Goal: Check status: Check status

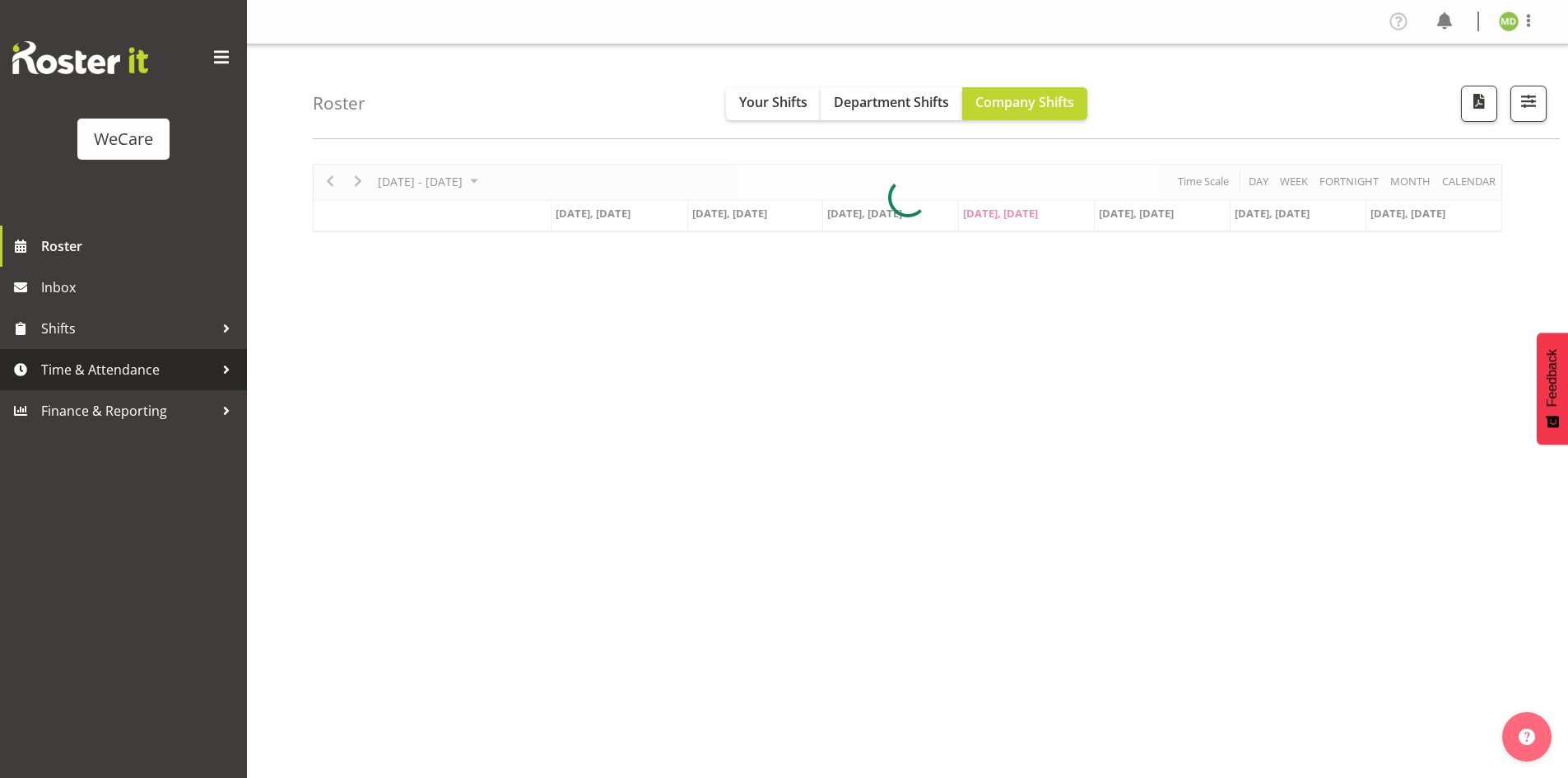
click at [158, 363] on span "Time & Attendance" at bounding box center [127, 369] width 173 height 25
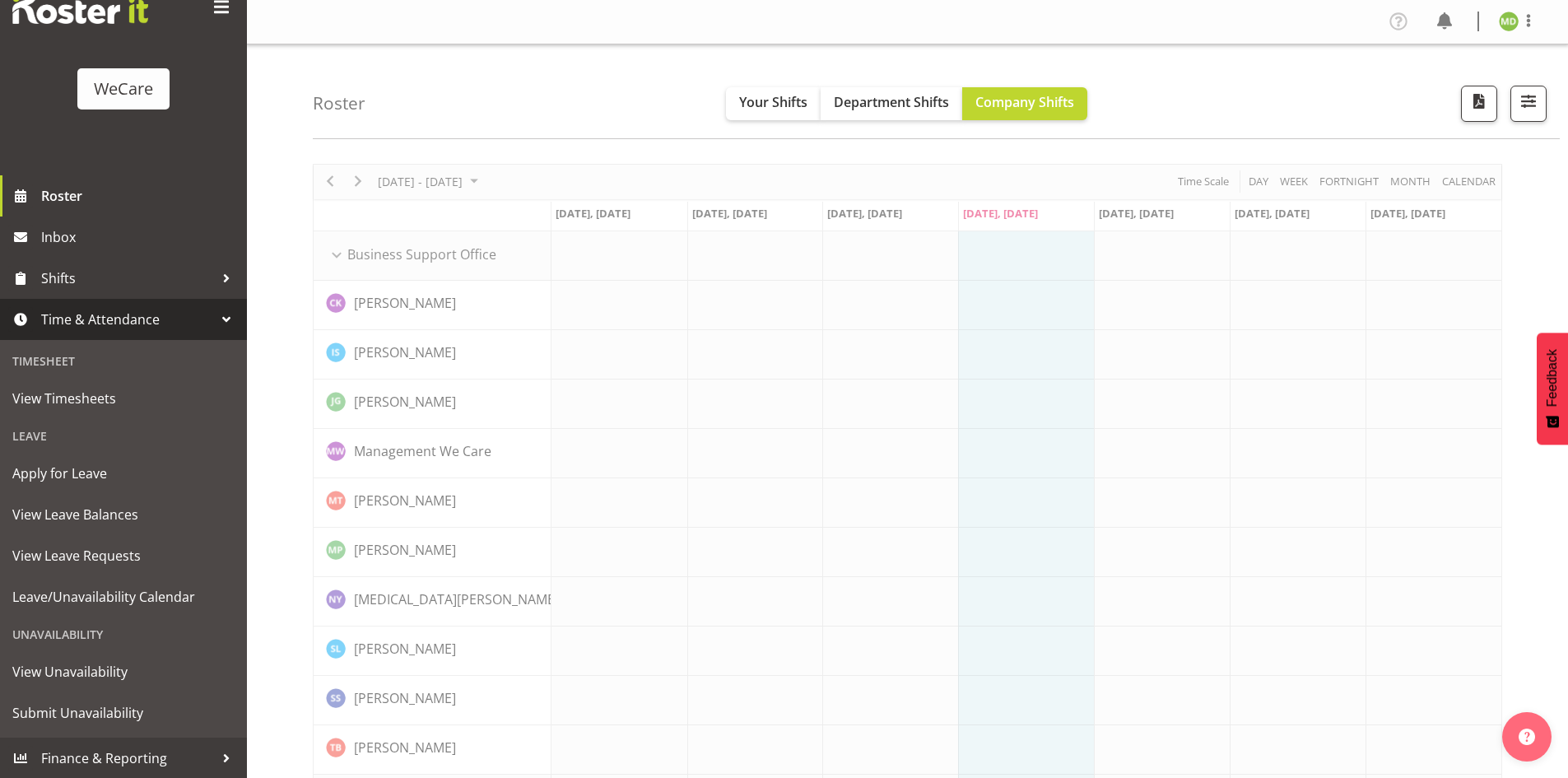
scroll to position [51, 0]
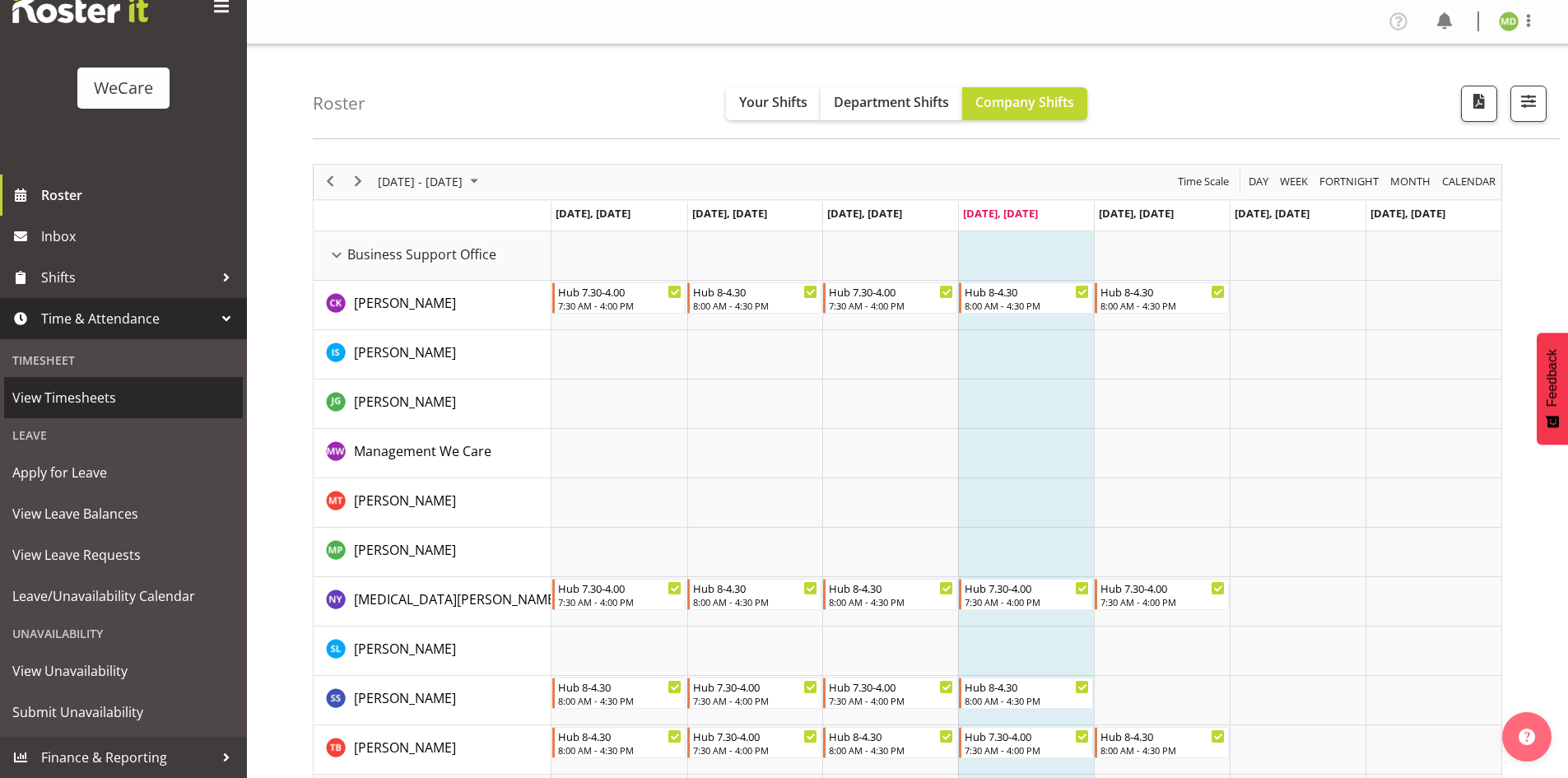
click at [66, 395] on span "View Timesheets" at bounding box center [123, 398] width 222 height 25
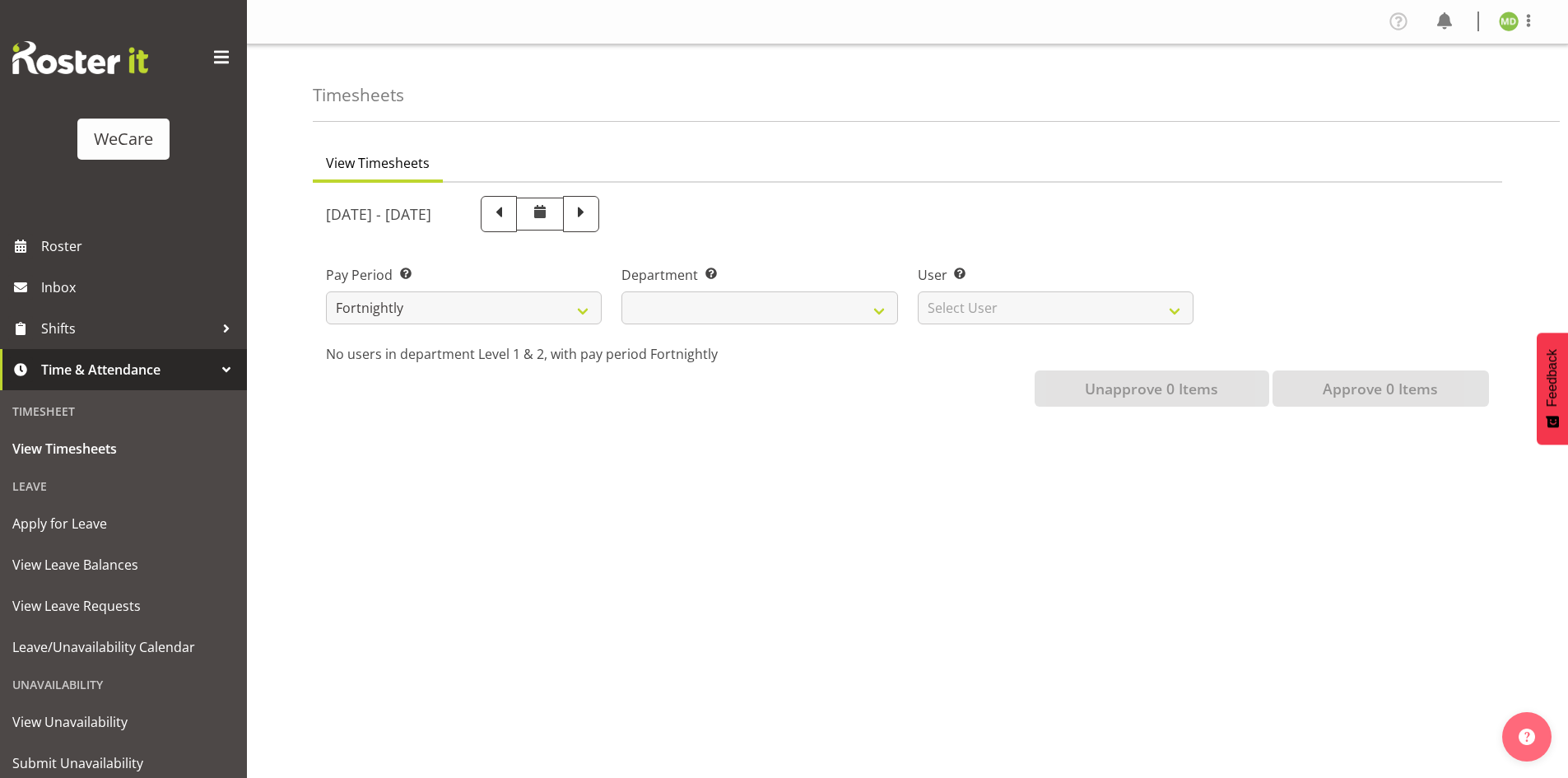
select select
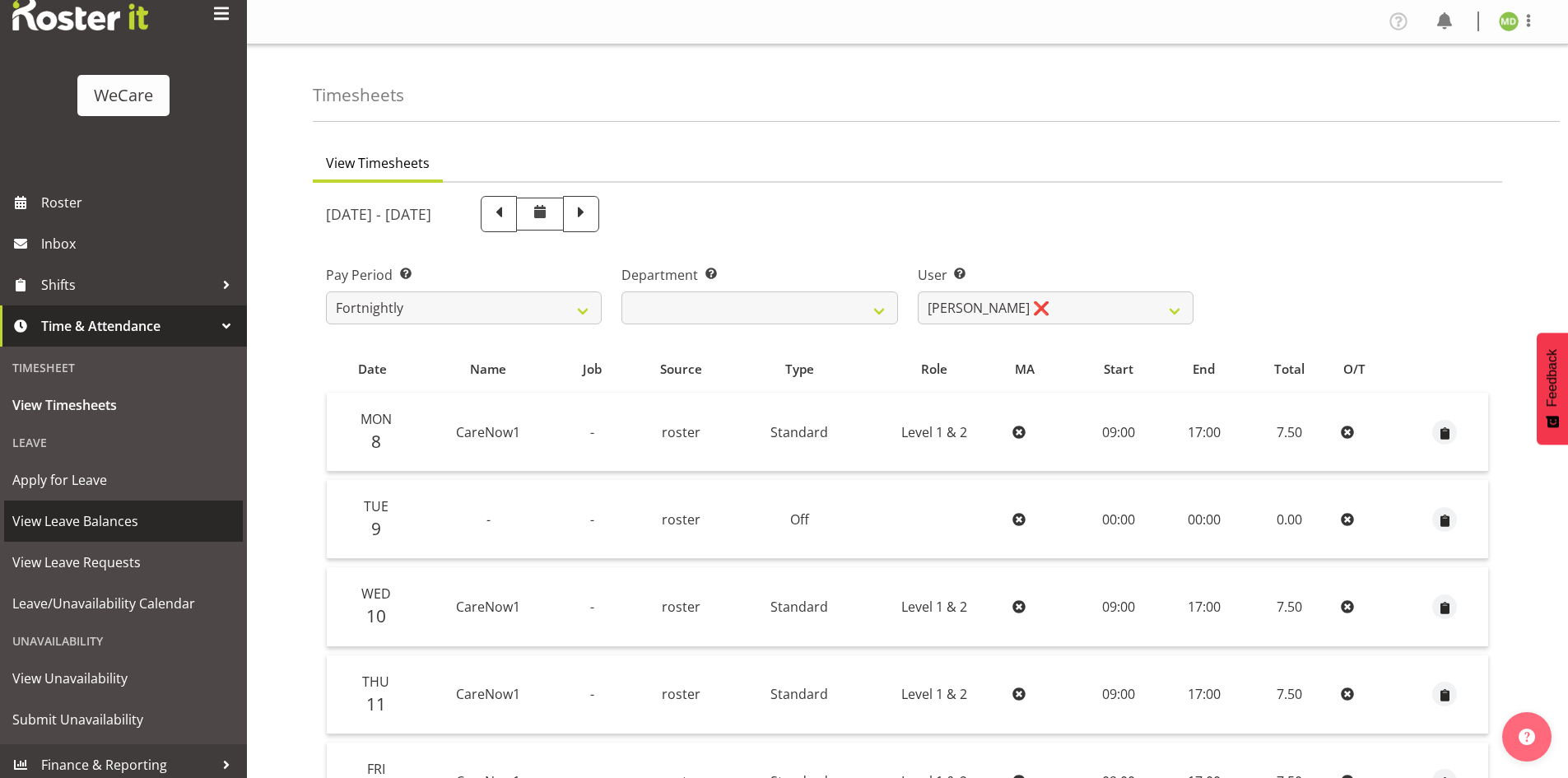
scroll to position [51, 0]
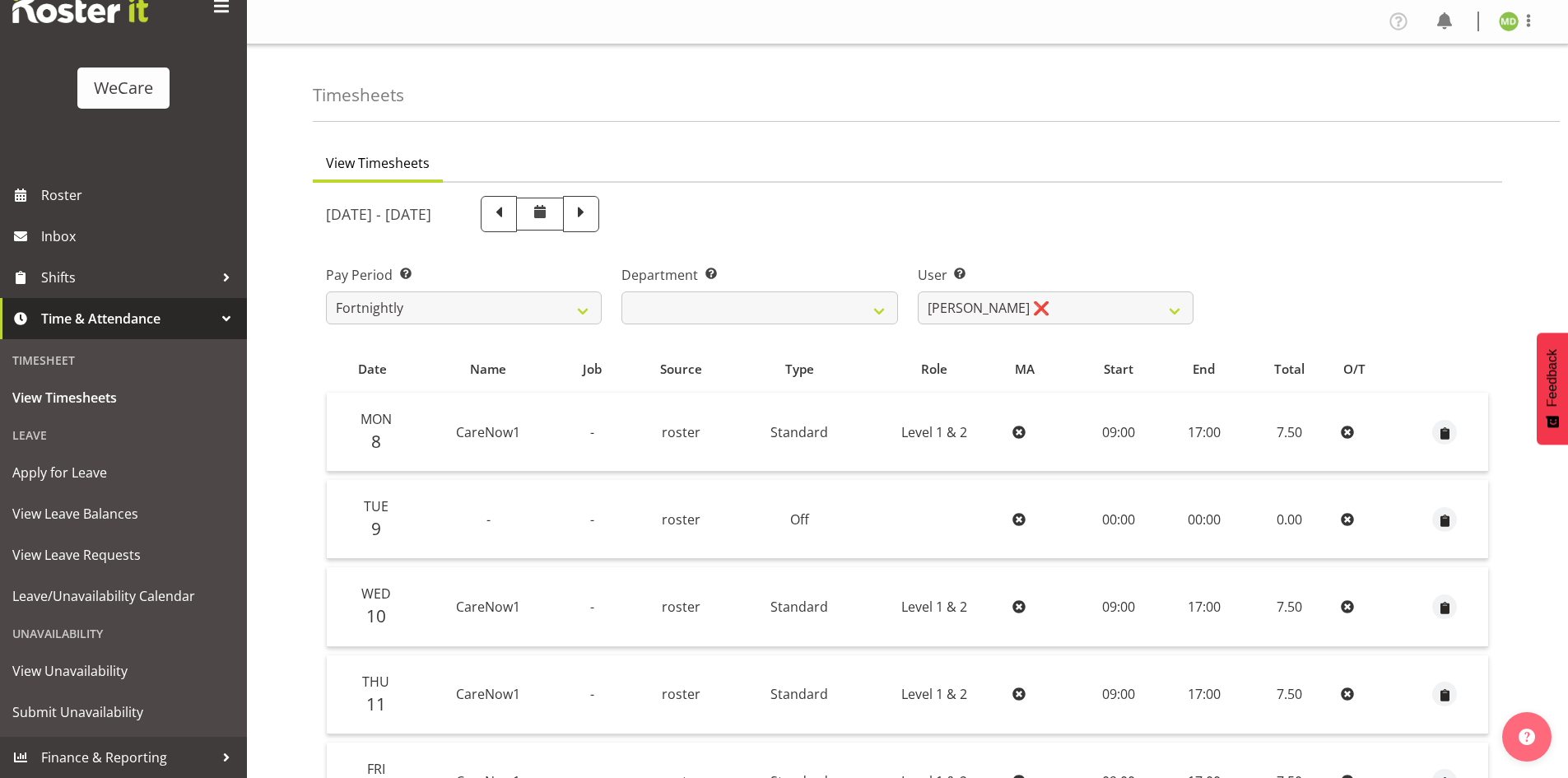
click at [136, 327] on span "Time & Attendance" at bounding box center [127, 319] width 173 height 25
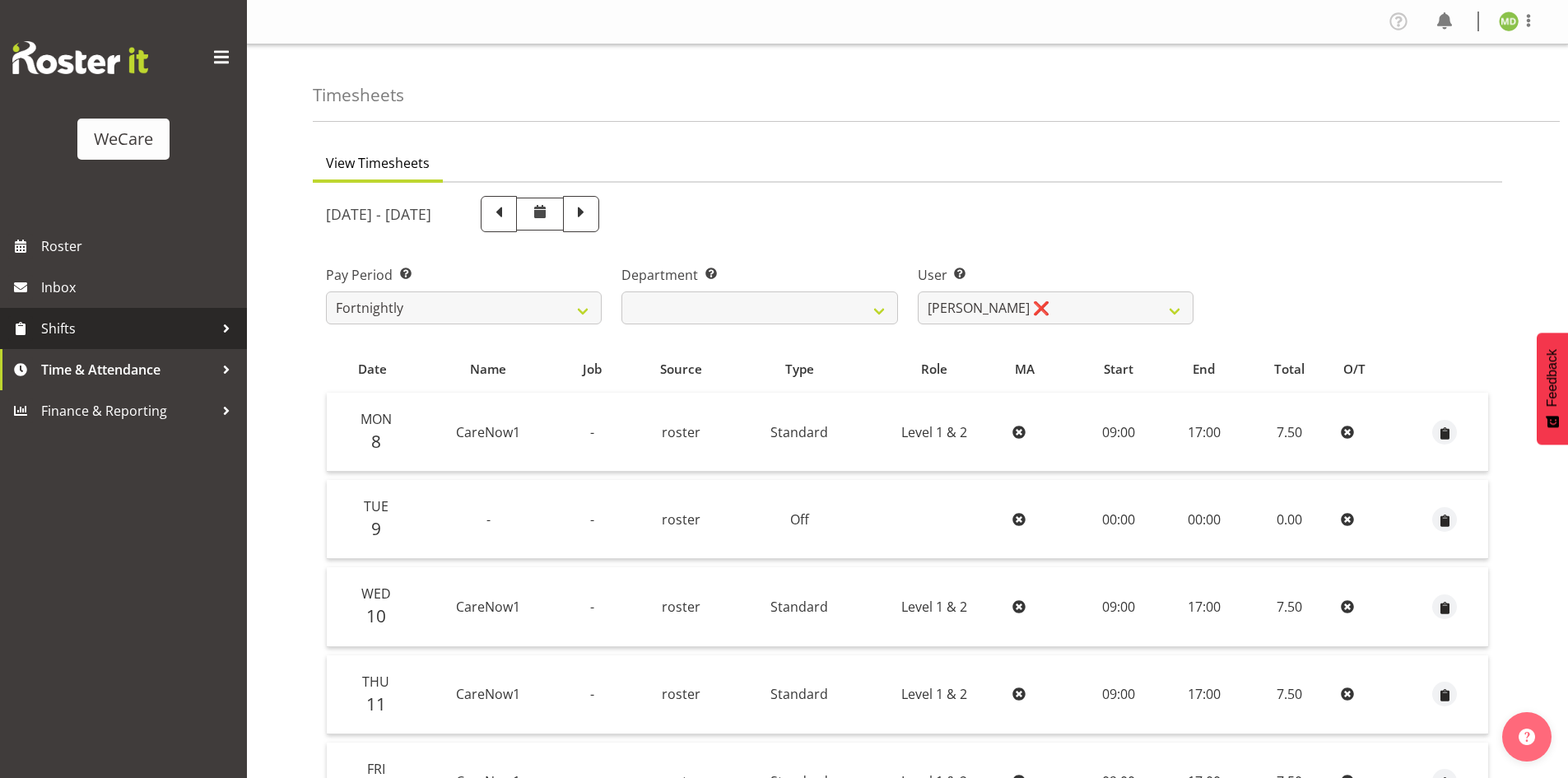
click at [150, 330] on span "Shifts" at bounding box center [127, 328] width 173 height 25
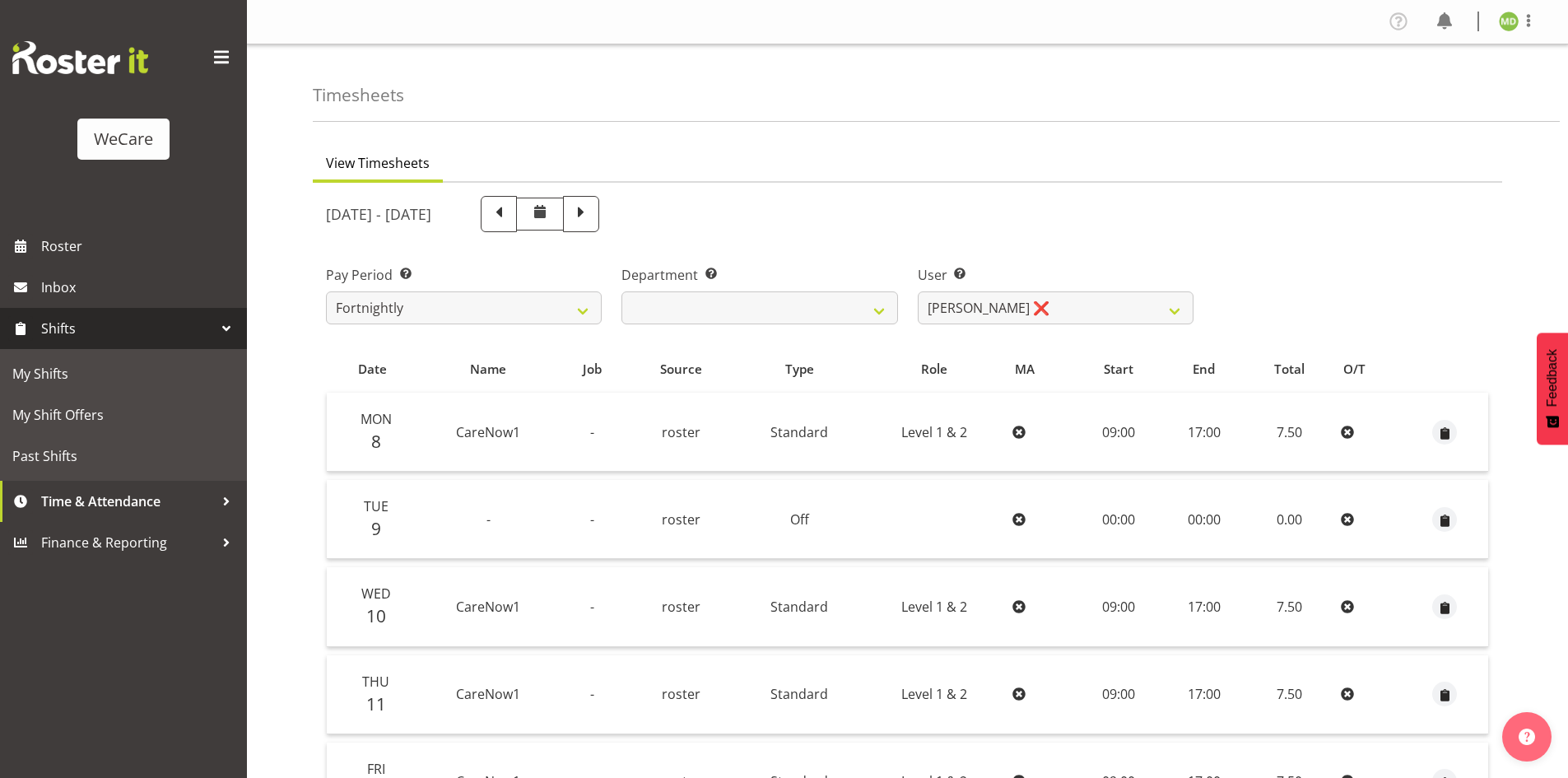
click at [150, 330] on span "Shifts" at bounding box center [127, 328] width 173 height 25
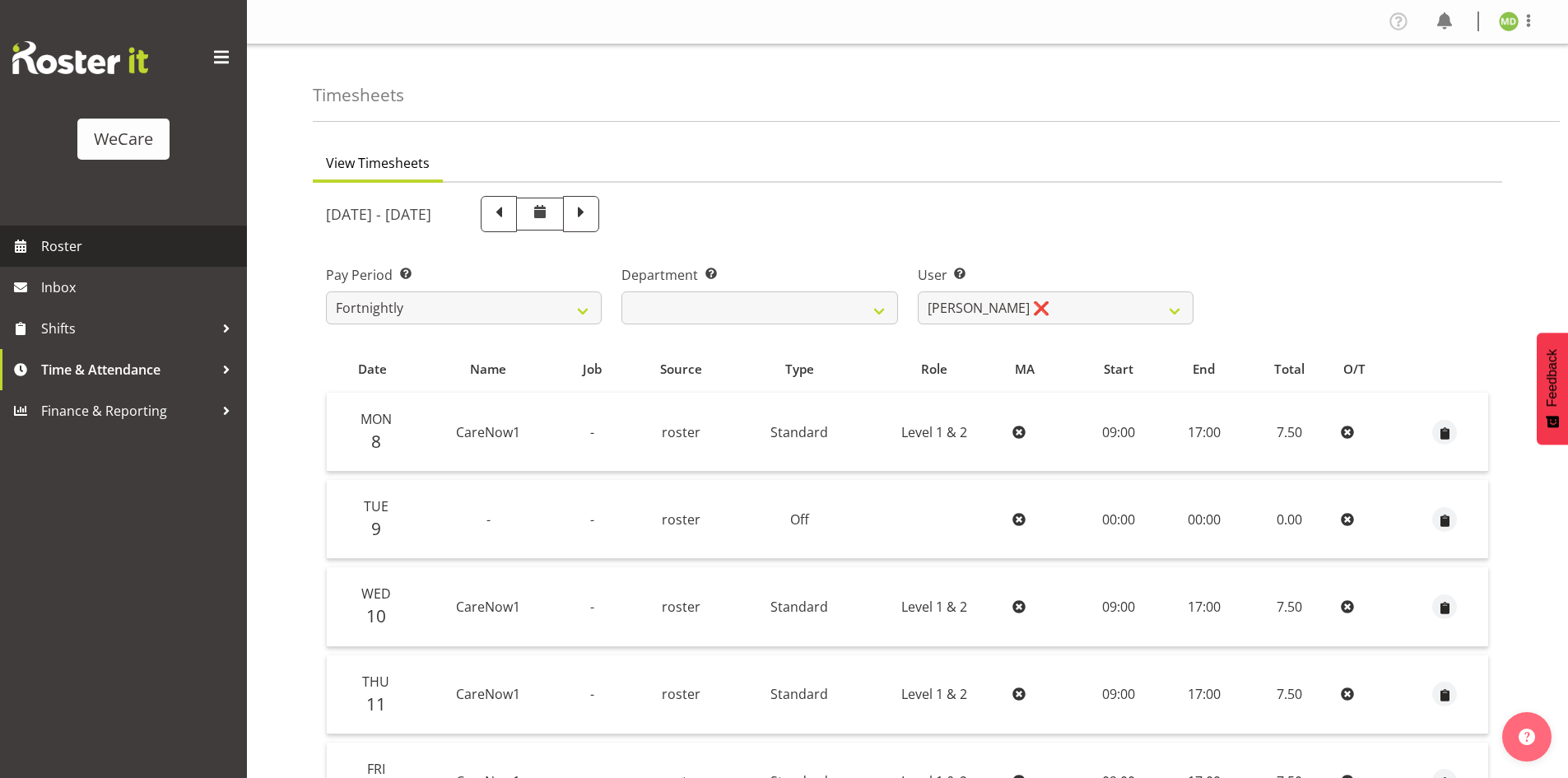
click at [53, 242] on span "Roster" at bounding box center [139, 246] width 198 height 25
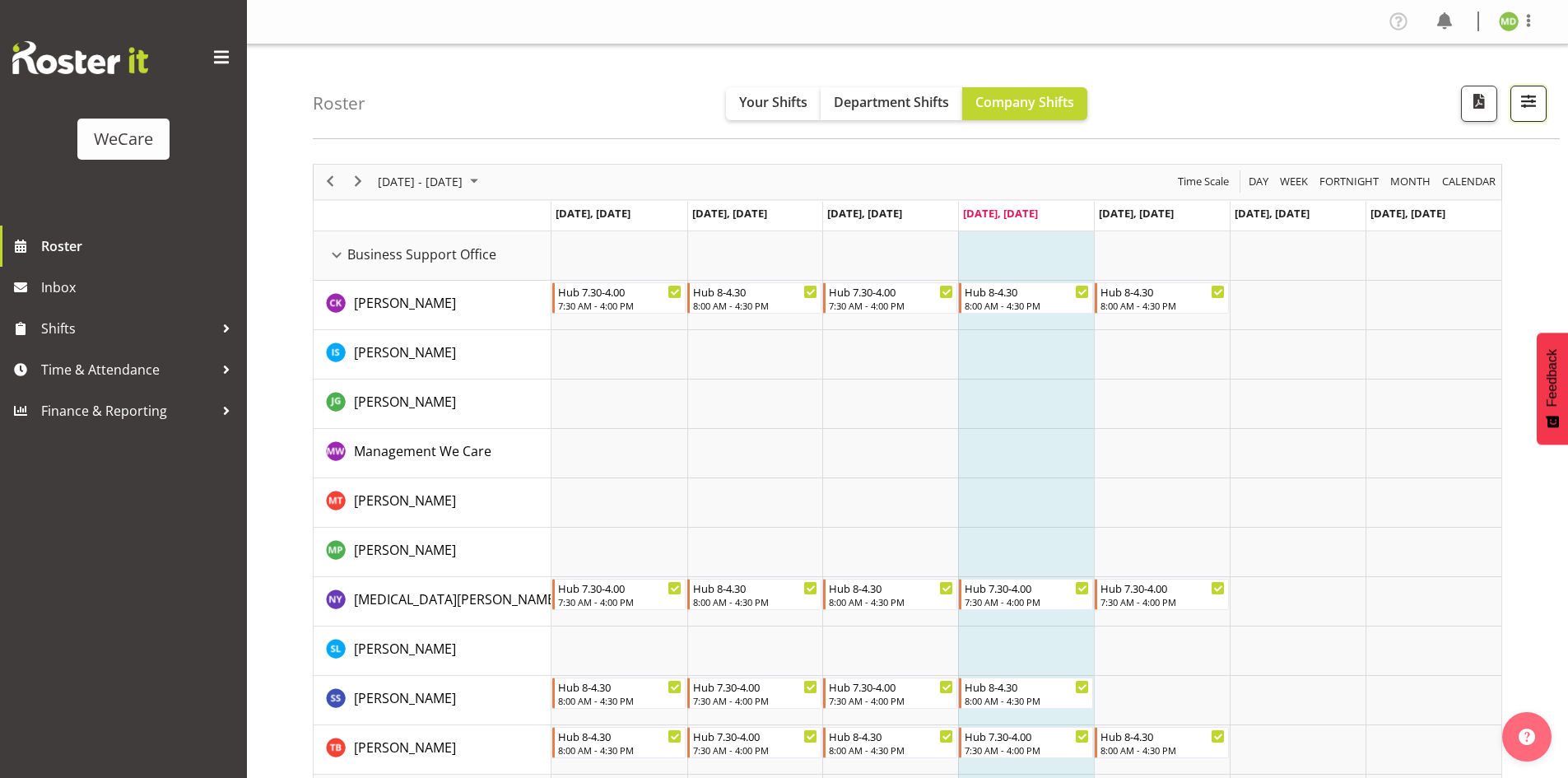
click at [1524, 95] on span "button" at bounding box center [1528, 101] width 21 height 21
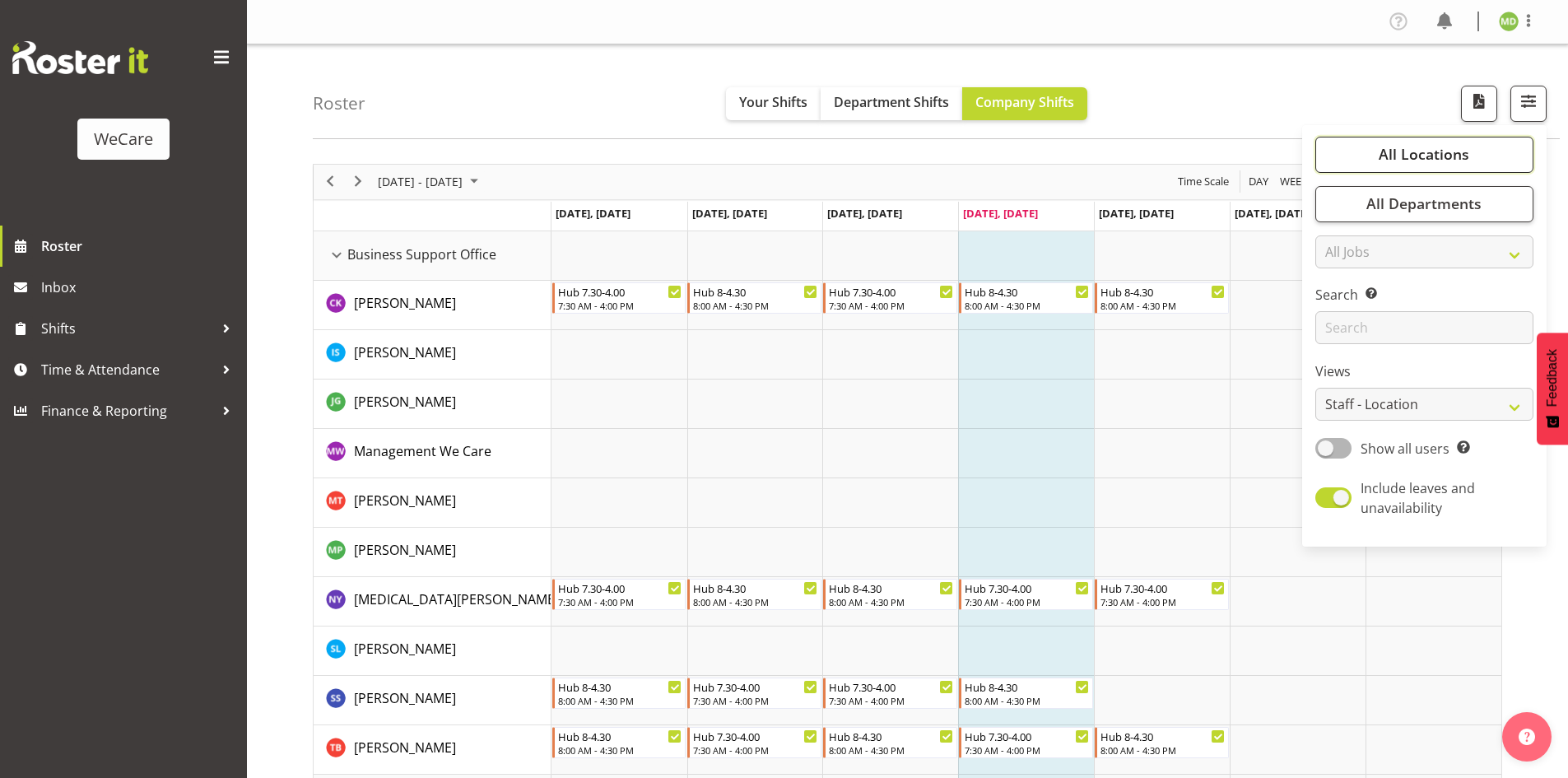
click at [1474, 159] on button "All Locations" at bounding box center [1424, 155] width 219 height 36
click at [1495, 198] on link "Clear" at bounding box center [1502, 204] width 25 height 20
click at [1492, 208] on link "Clear" at bounding box center [1502, 204] width 25 height 20
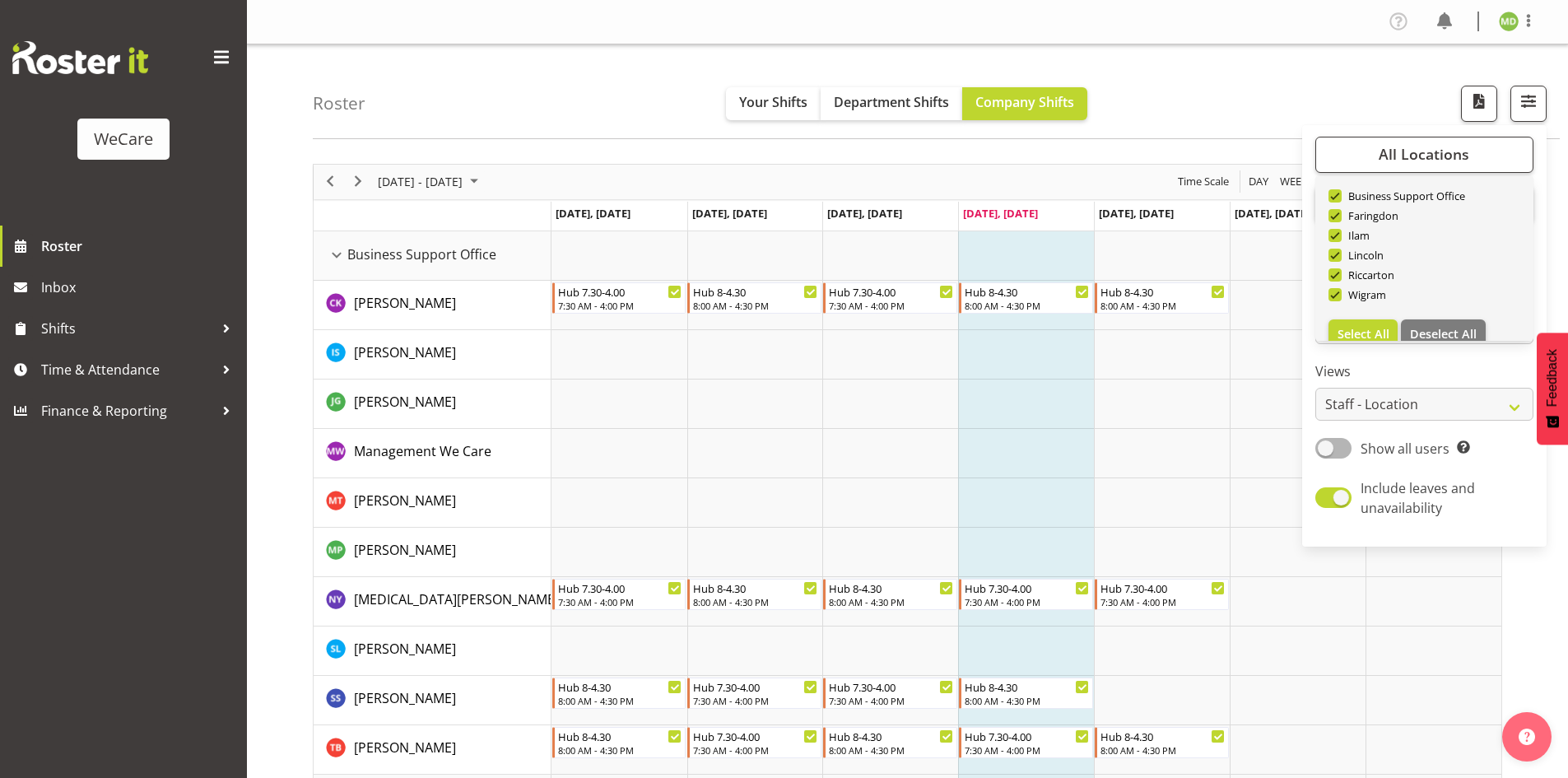
scroll to position [59, 0]
click at [1418, 314] on span "Deselect All" at bounding box center [1443, 314] width 67 height 15
checkbox input "false"
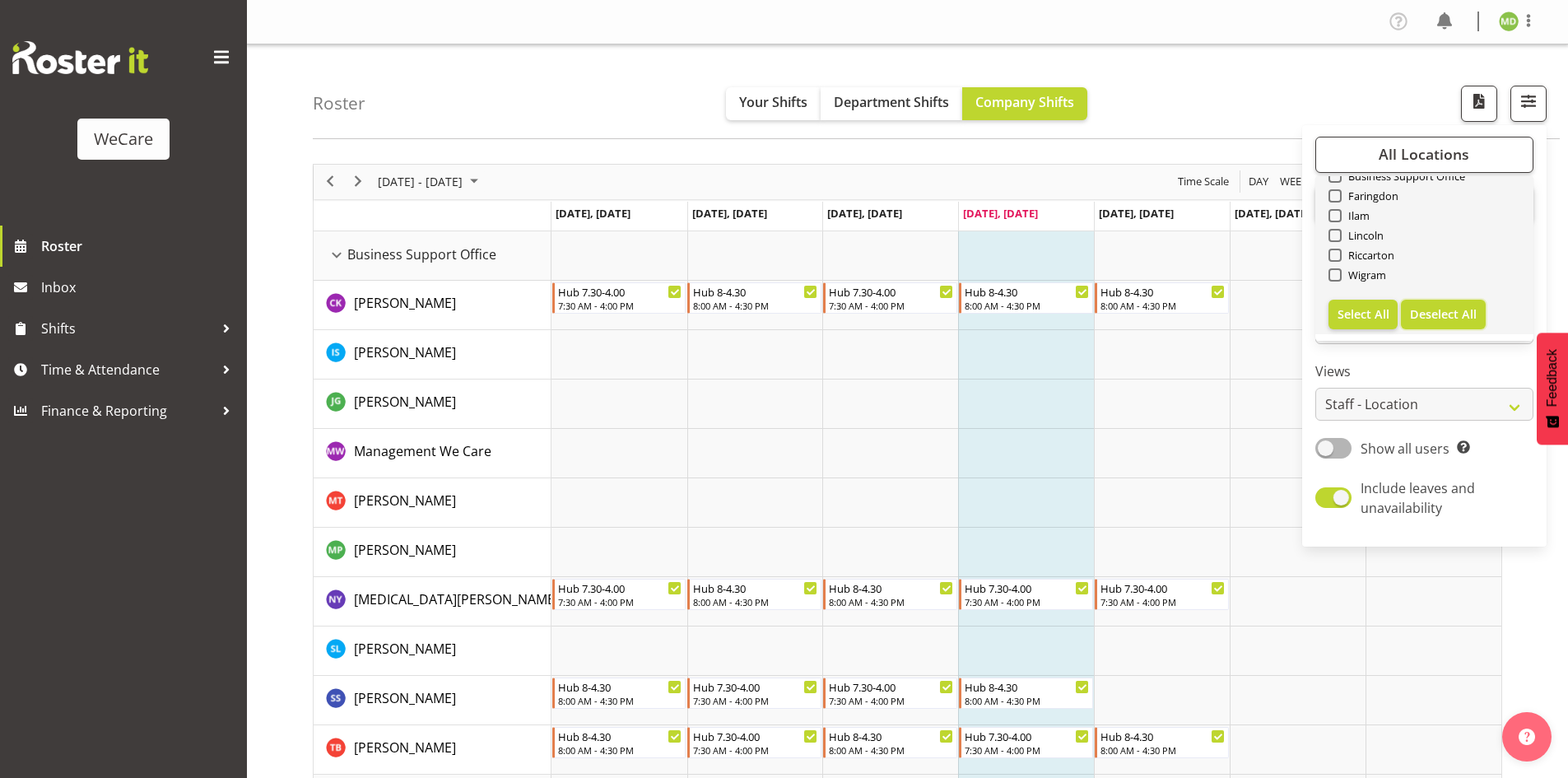
checkbox input "false"
click at [1338, 277] on span at bounding box center [1335, 275] width 13 height 13
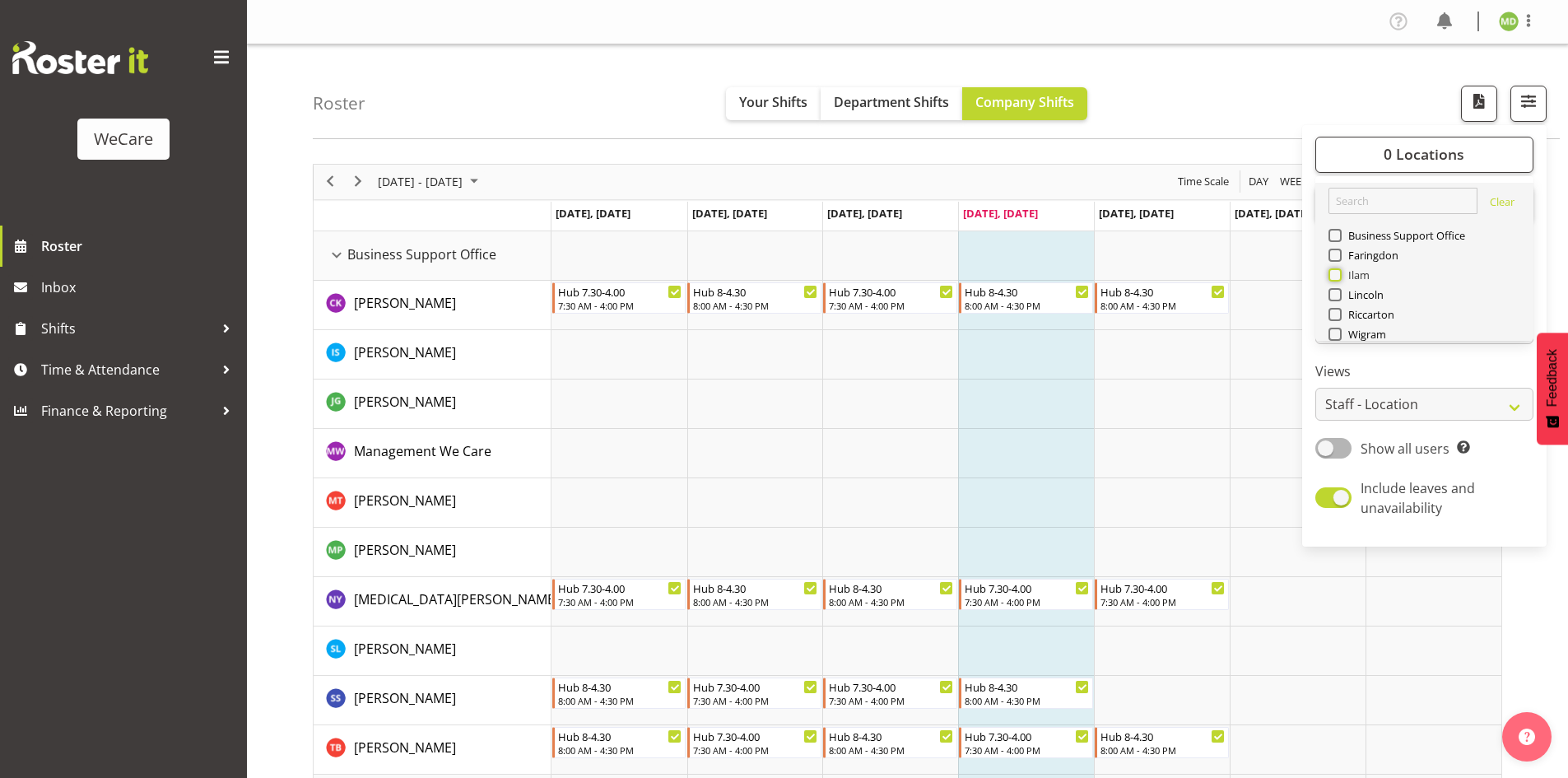
click at [1338, 277] on input "Ilam" at bounding box center [1333, 274] width 10 height 11
checkbox input "true"
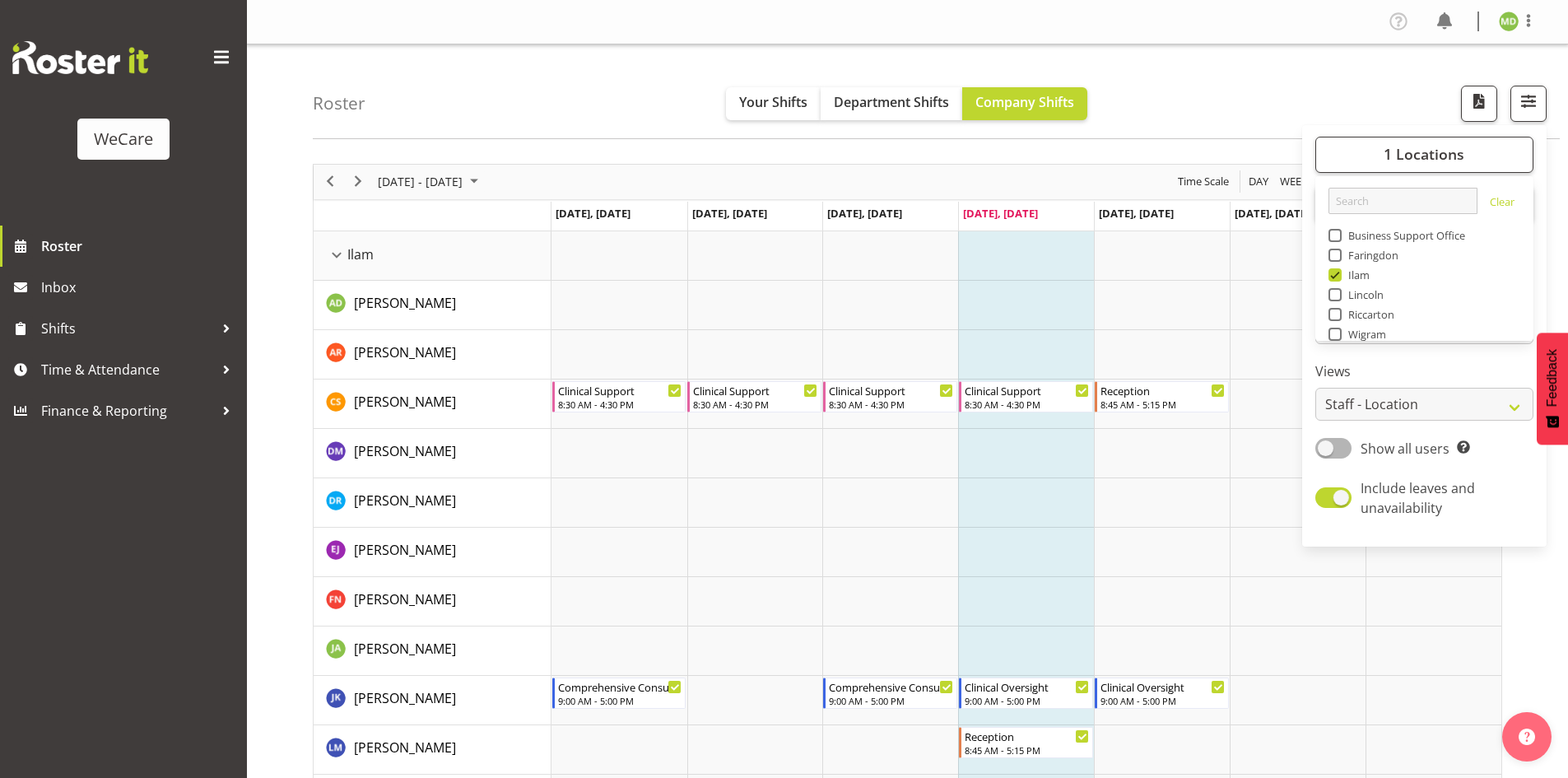
click at [1332, 314] on span at bounding box center [1335, 315] width 13 height 13
click at [1332, 314] on input "Riccarton" at bounding box center [1333, 313] width 10 height 11
checkbox input "true"
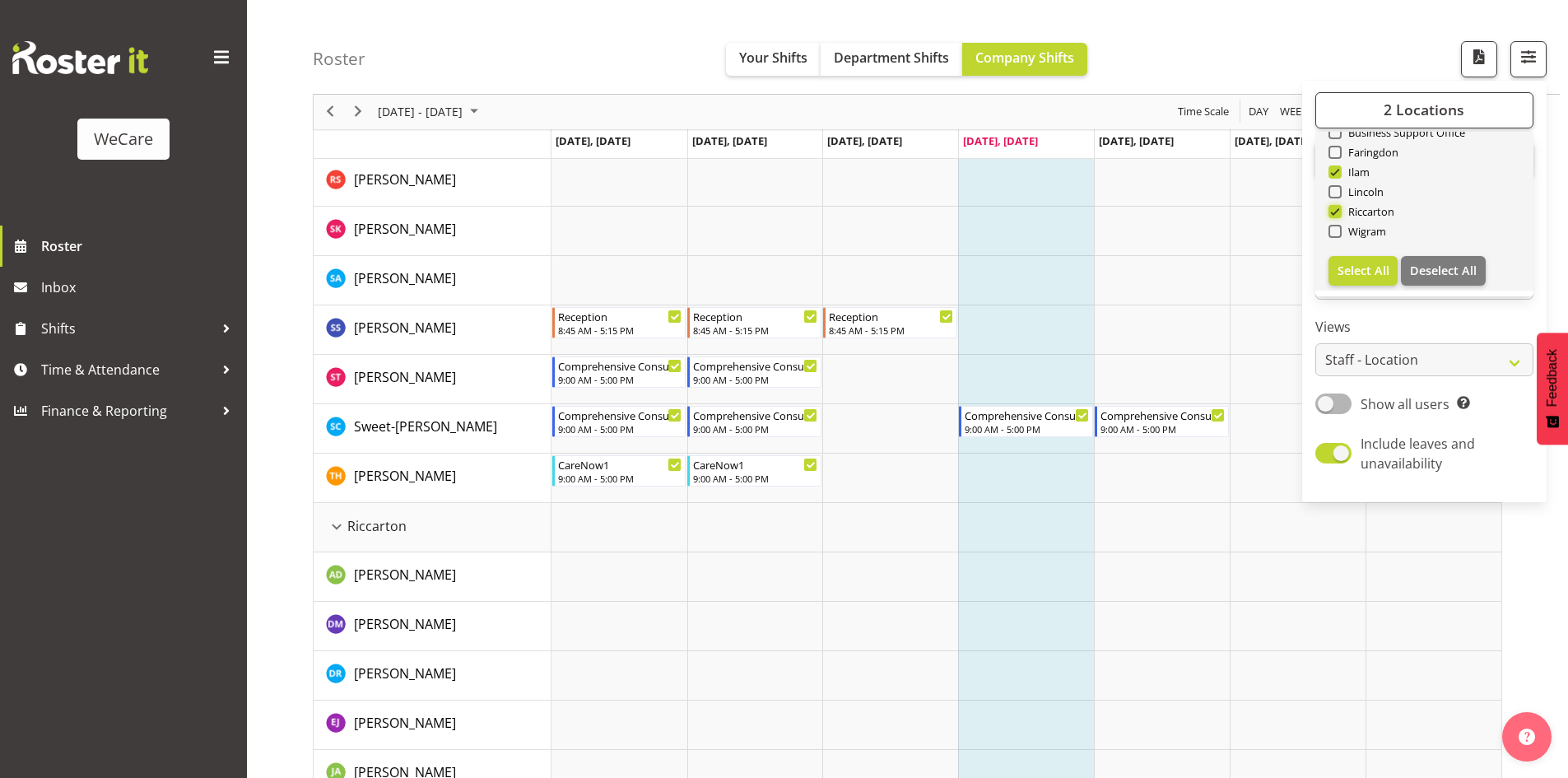
scroll to position [59, 0]
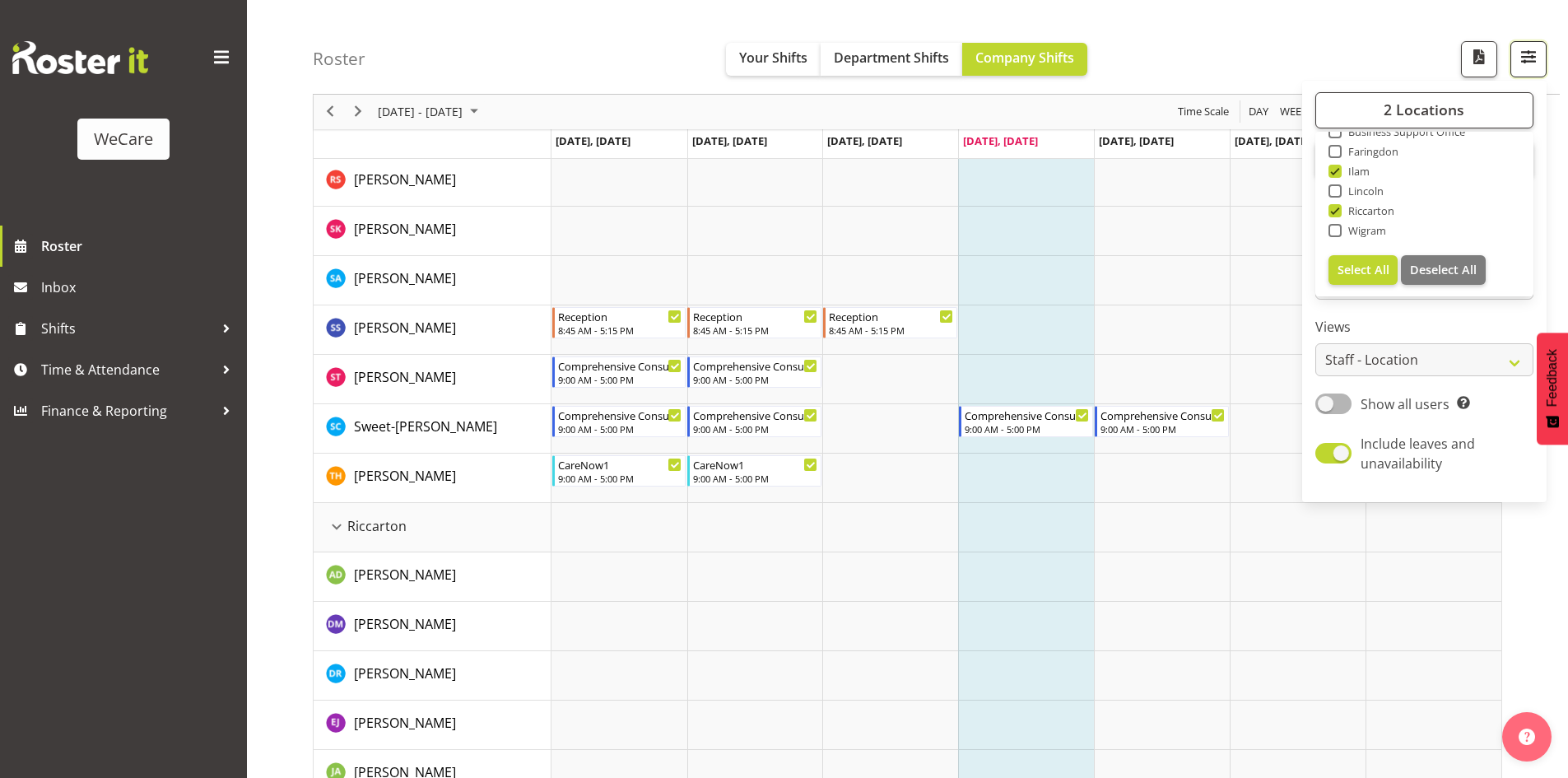
click at [1527, 58] on span "button" at bounding box center [1528, 56] width 21 height 21
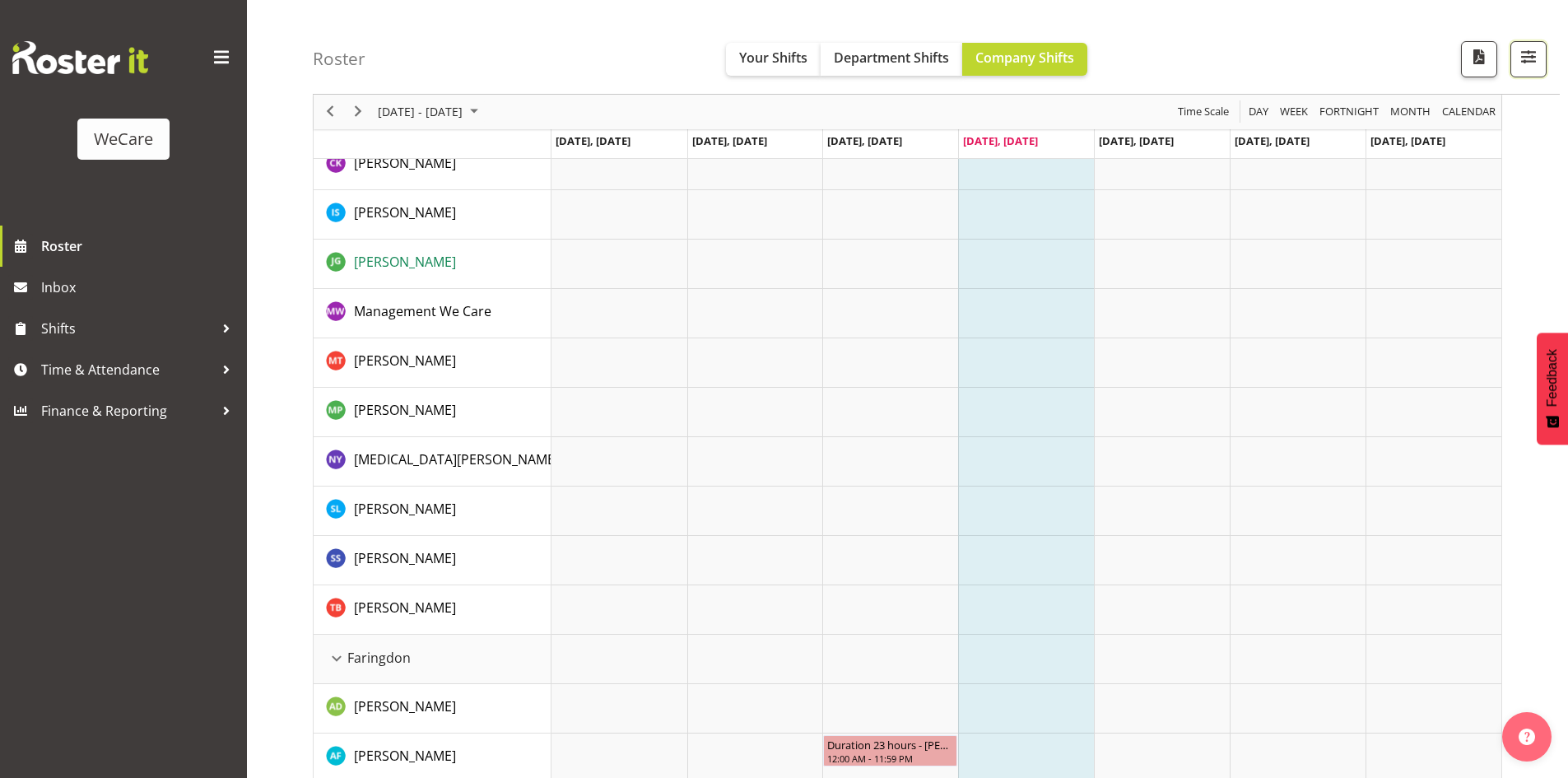
scroll to position [0, 0]
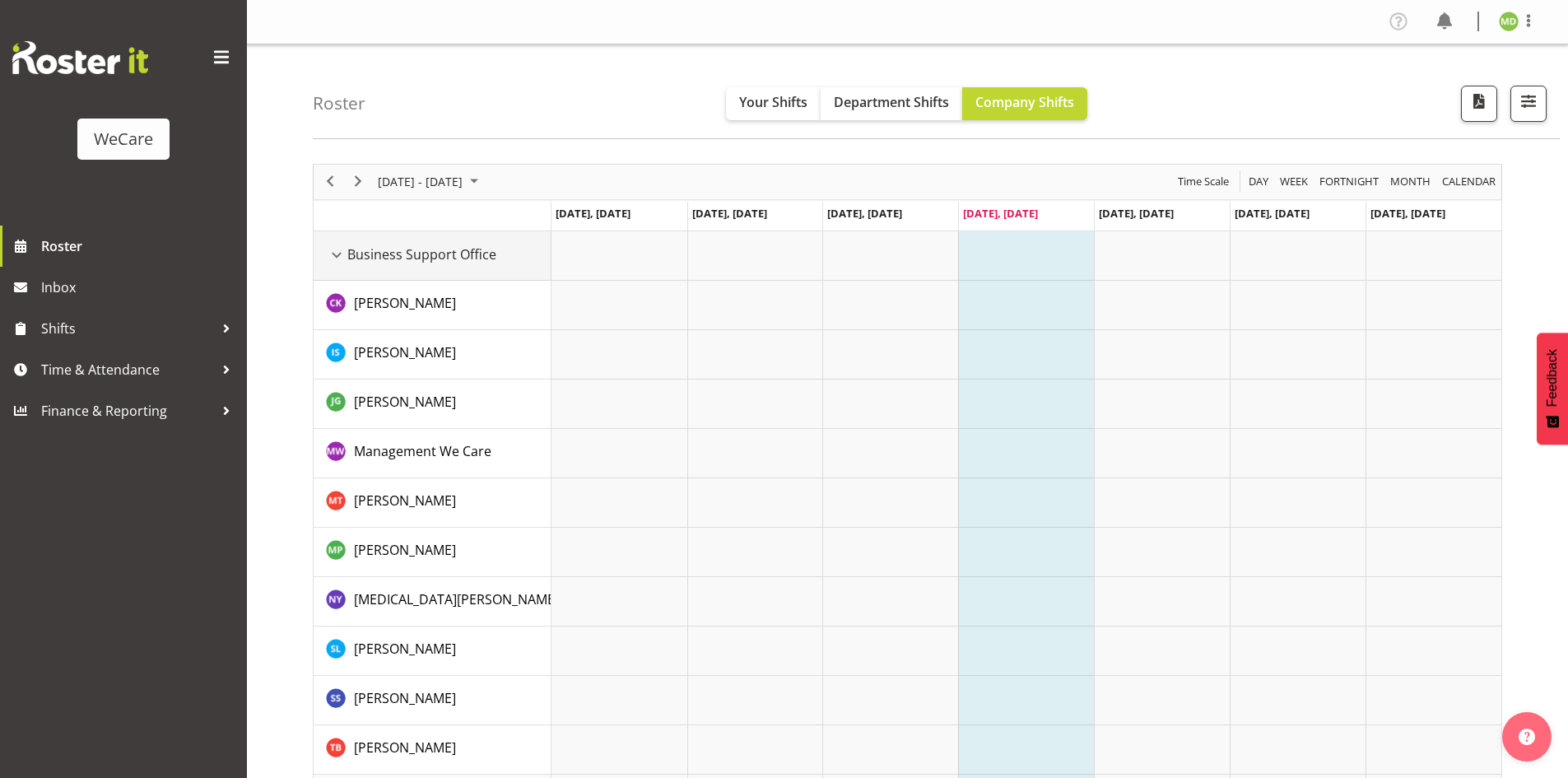
click at [341, 254] on div "Business Support Office resource" at bounding box center [336, 255] width 21 height 21
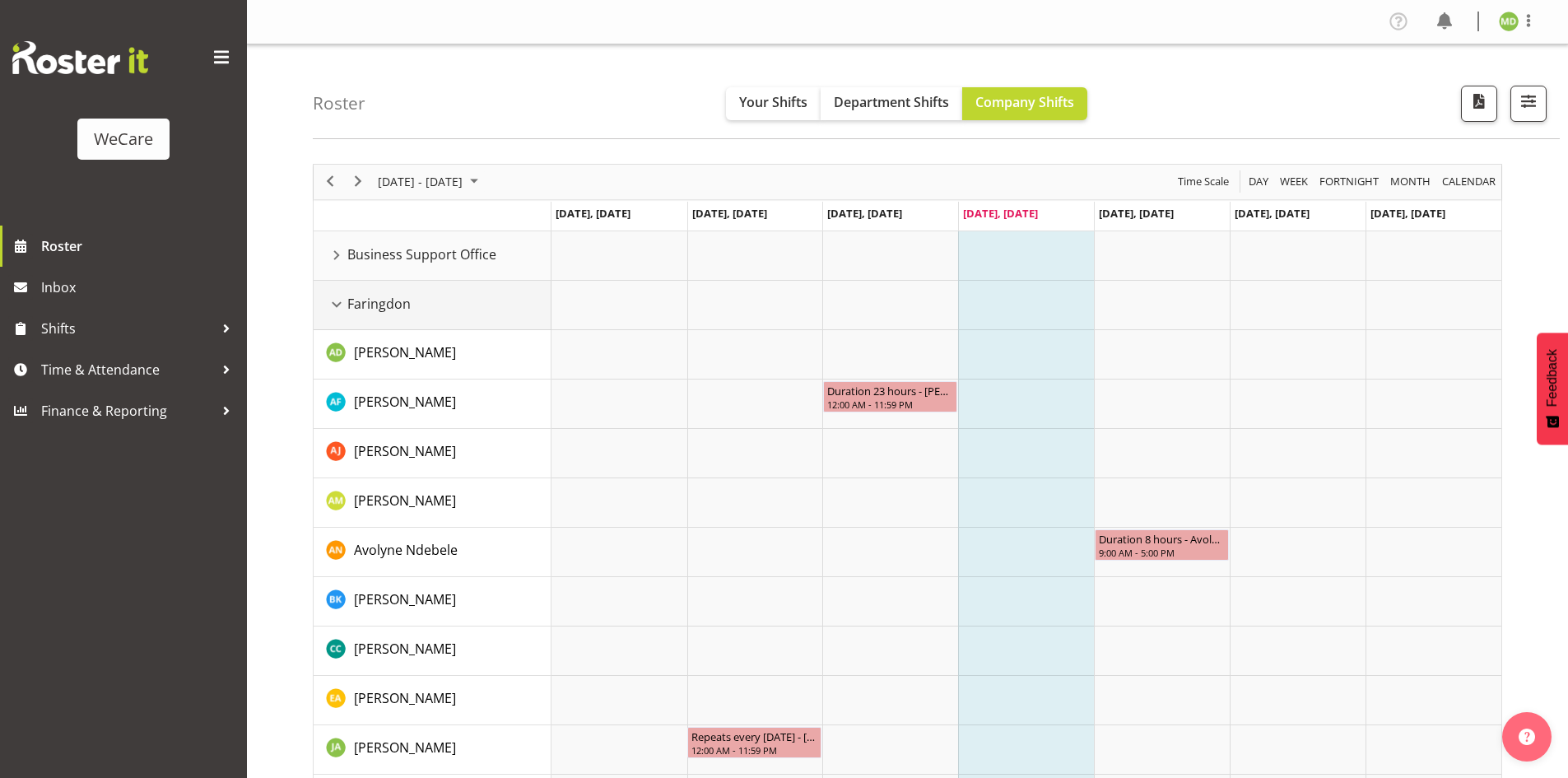
click at [316, 305] on td "Faringdon" at bounding box center [432, 305] width 238 height 50
click at [339, 303] on div "Faringdon resource" at bounding box center [336, 305] width 21 height 21
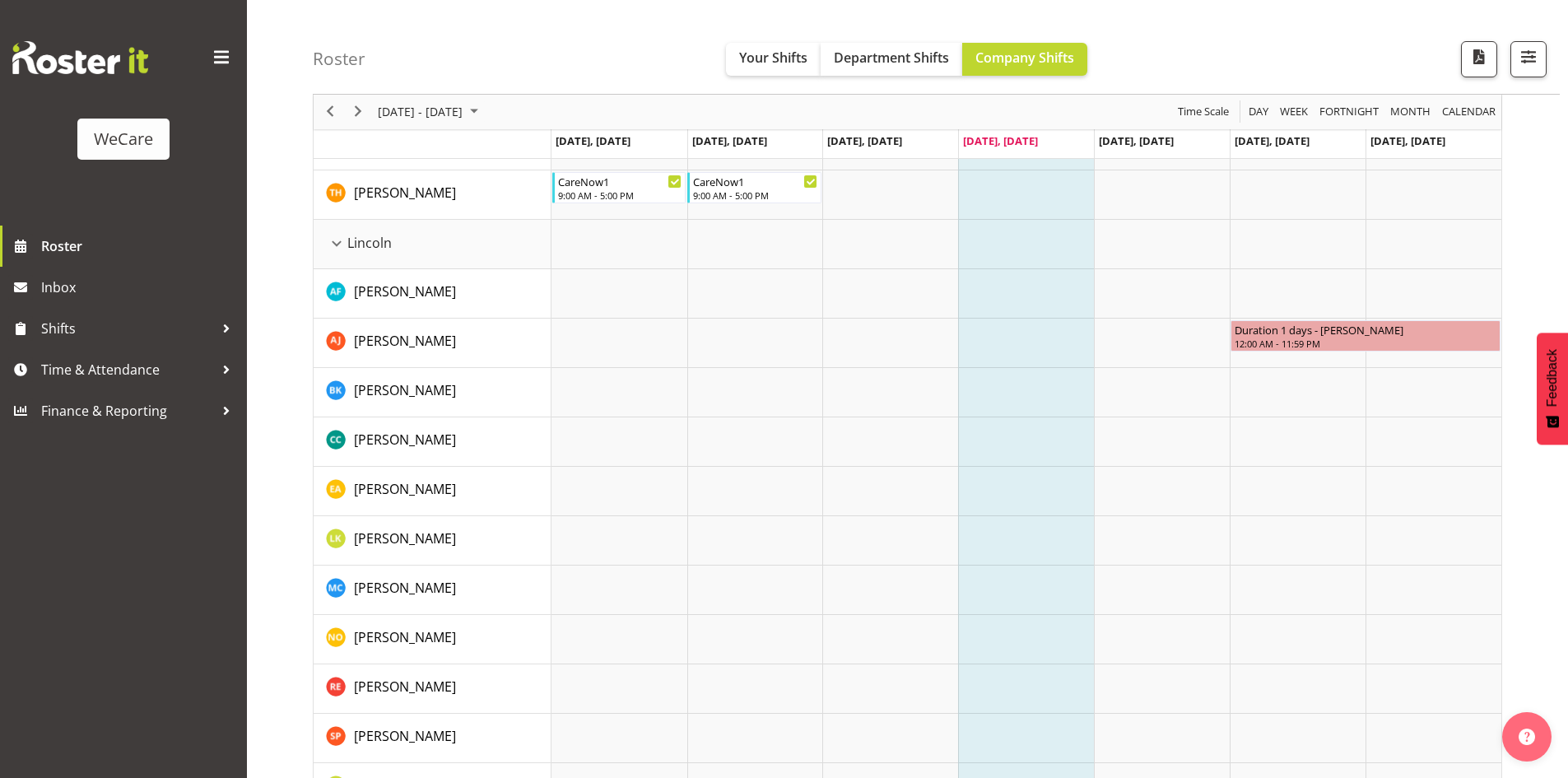
scroll to position [1249, 0]
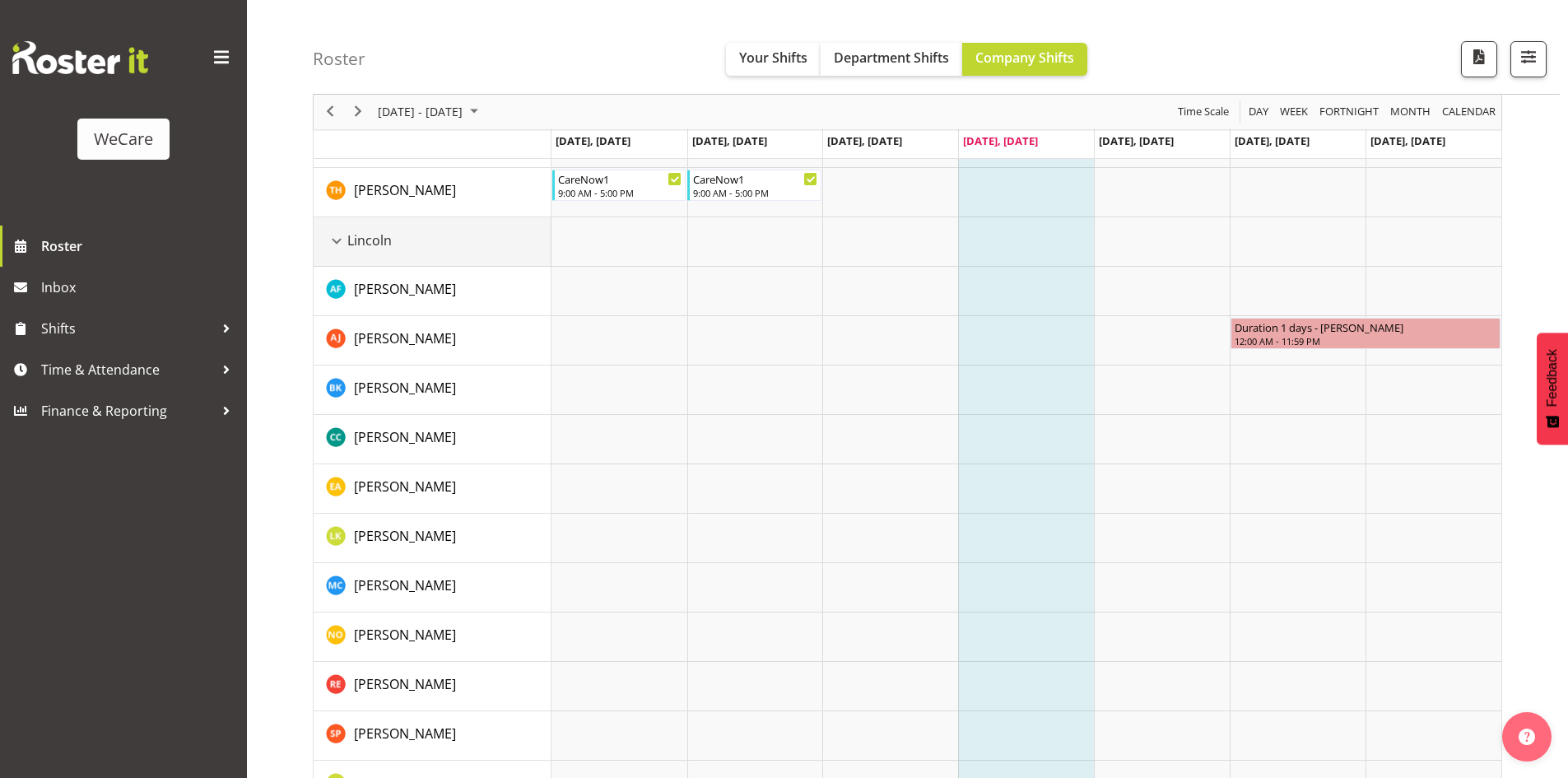
click at [337, 235] on div "Lincoln resource" at bounding box center [336, 241] width 21 height 21
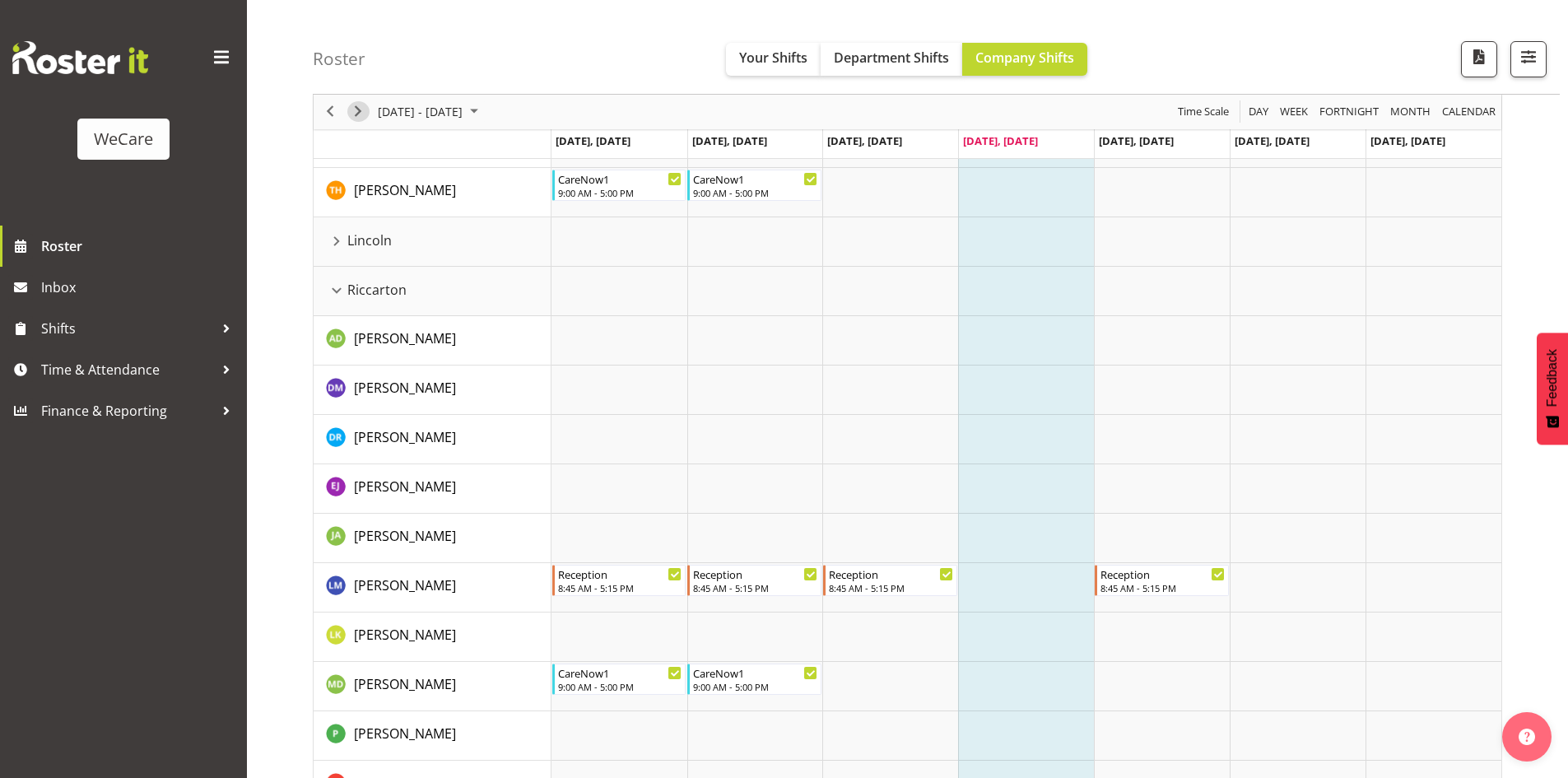
click at [365, 117] on span "Next" at bounding box center [358, 113] width 20 height 21
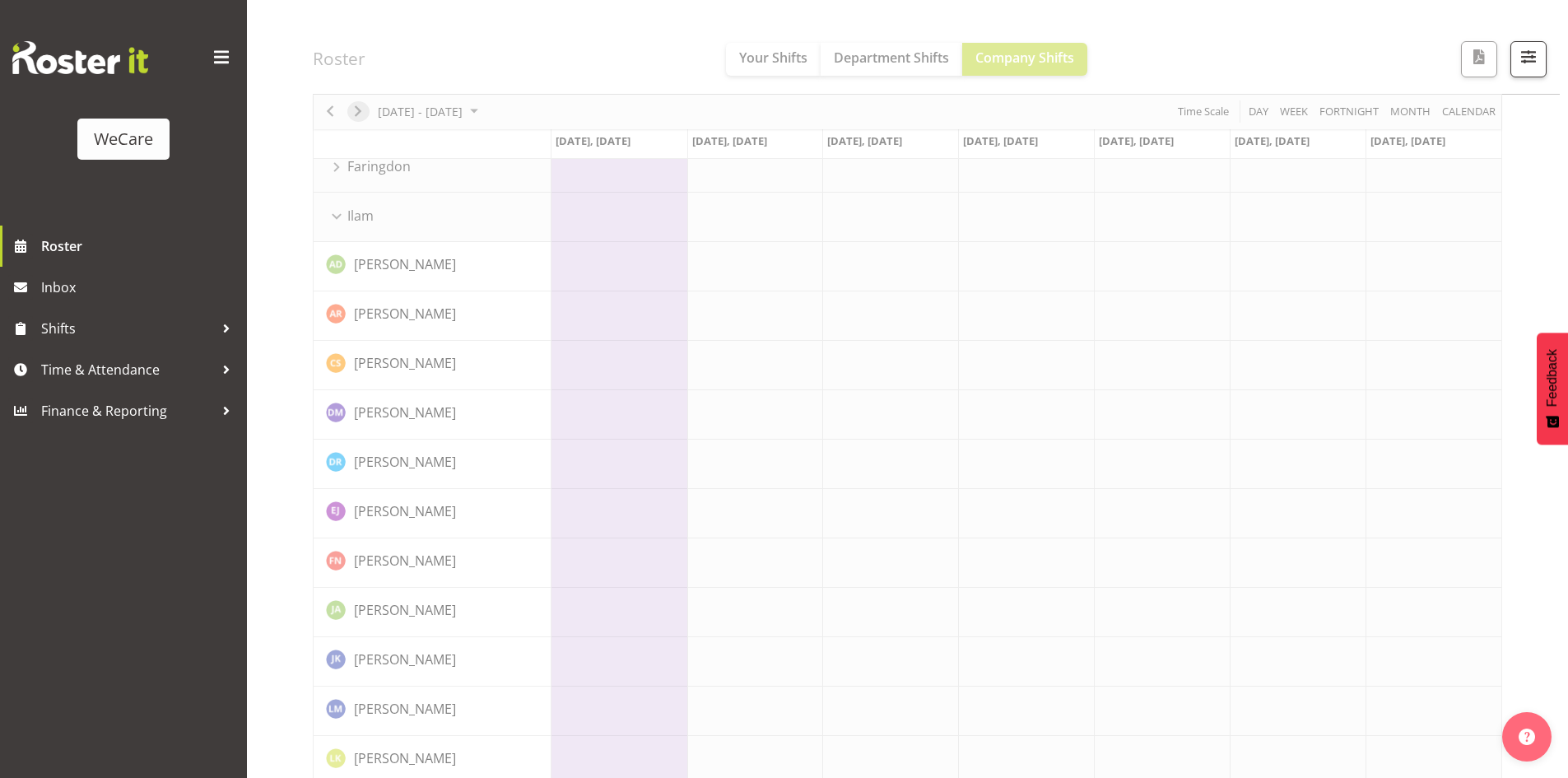
scroll to position [0, 0]
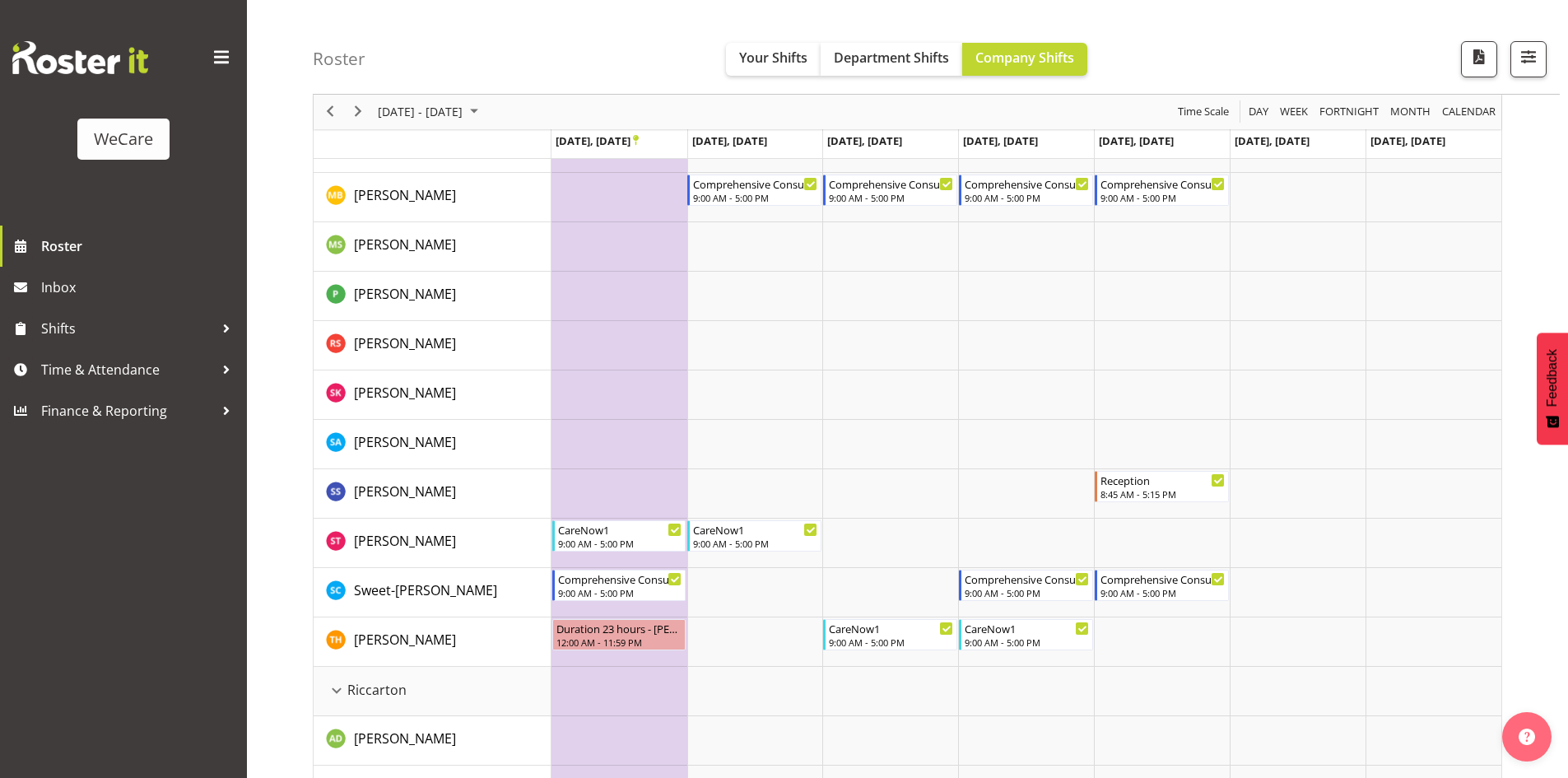
scroll to position [768, 0]
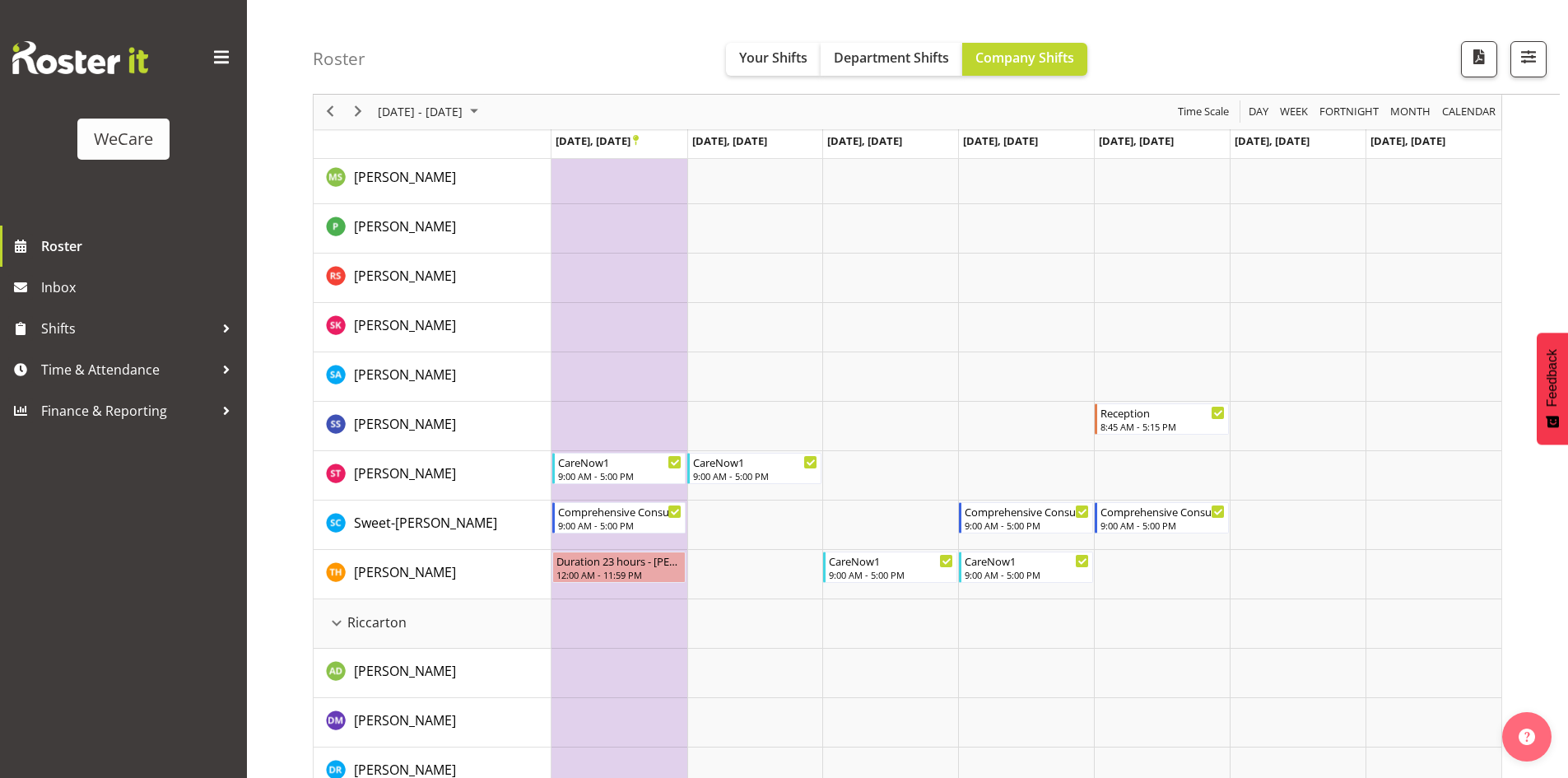
click at [284, 515] on div "Roster Your Shifts Department Shifts Company Shifts 2 Locations Clear Business …" at bounding box center [908, 315] width 1321 height 2077
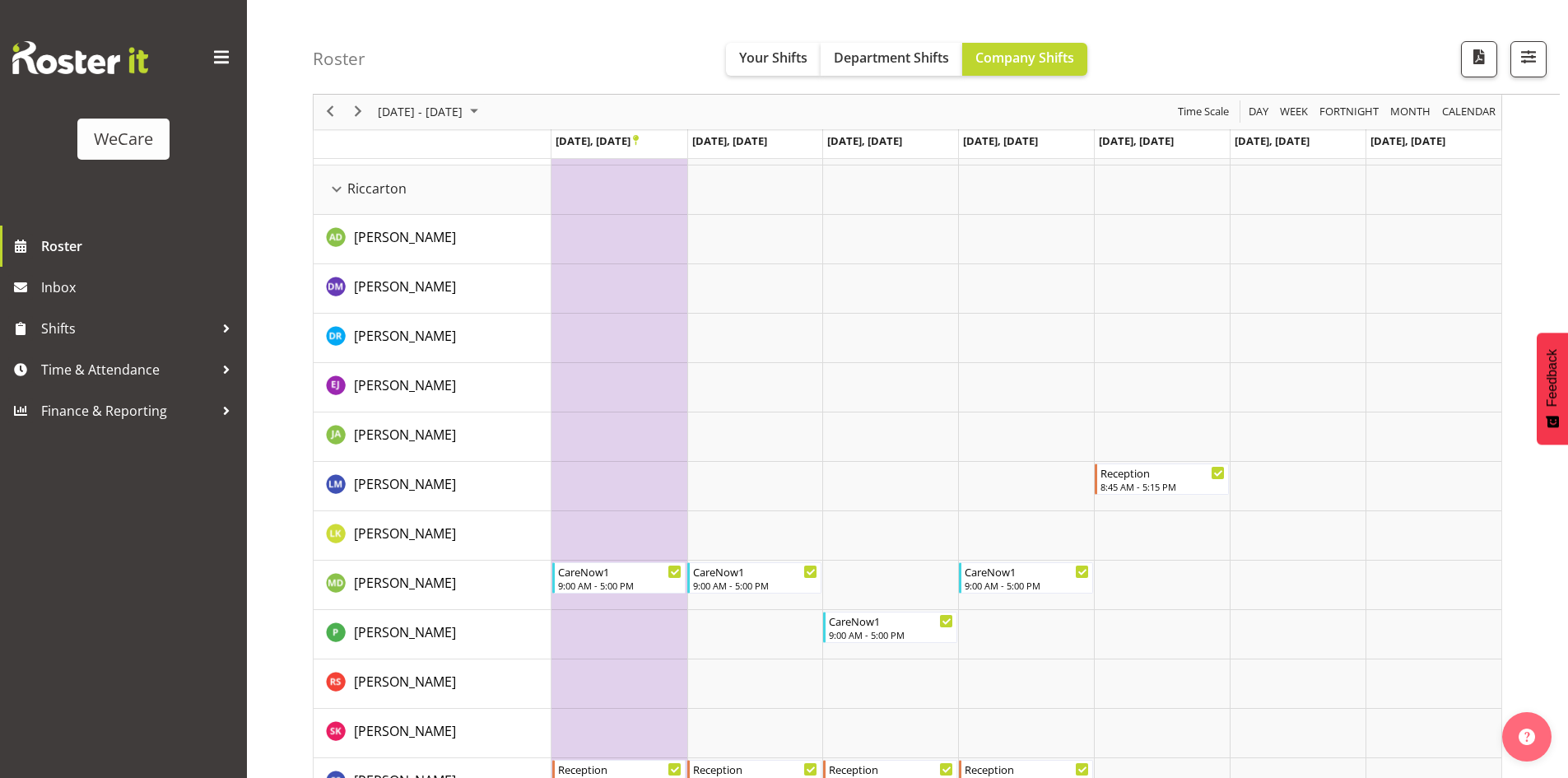
scroll to position [1343, 0]
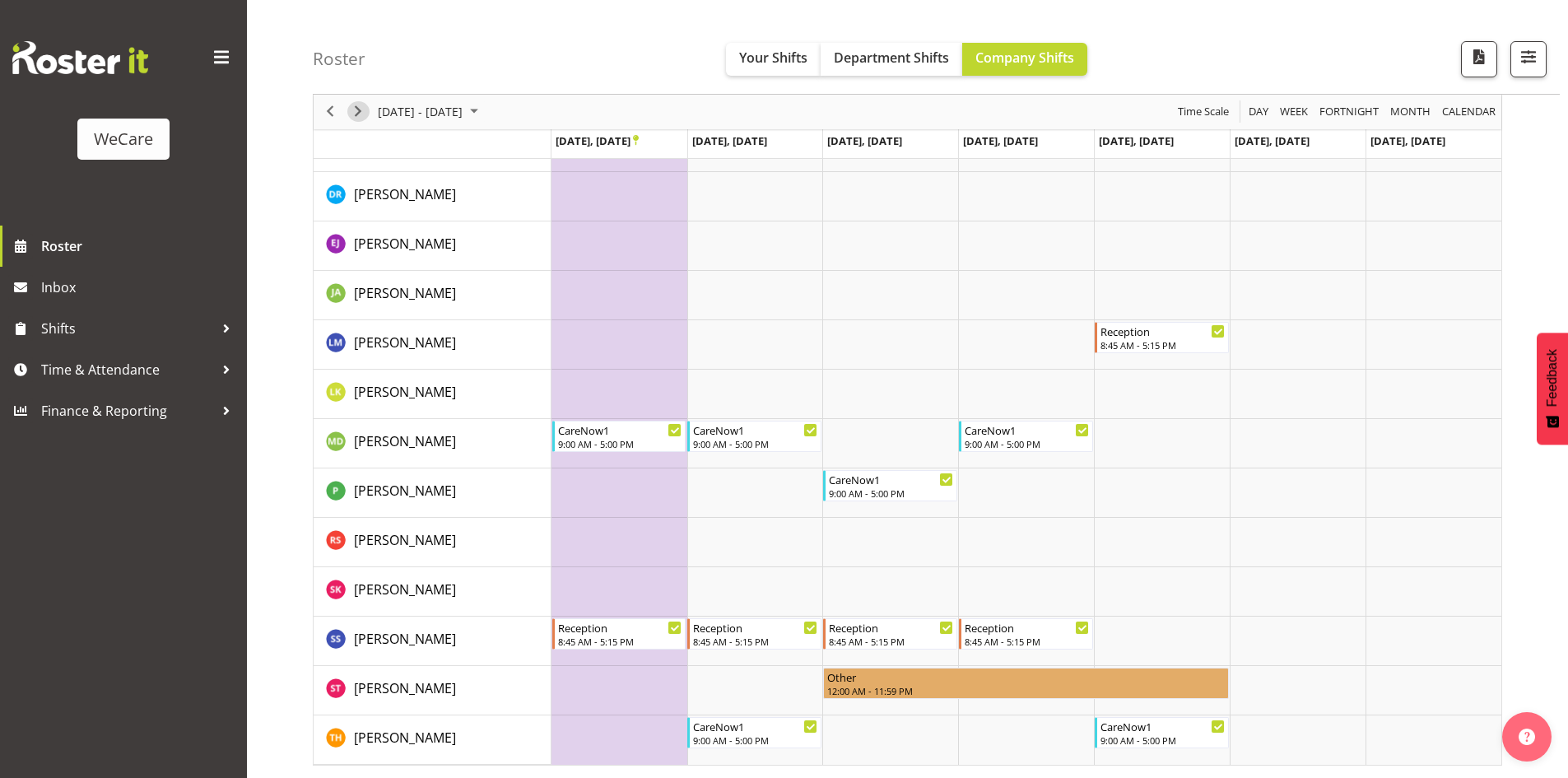
click at [354, 119] on span "Next" at bounding box center [358, 113] width 20 height 21
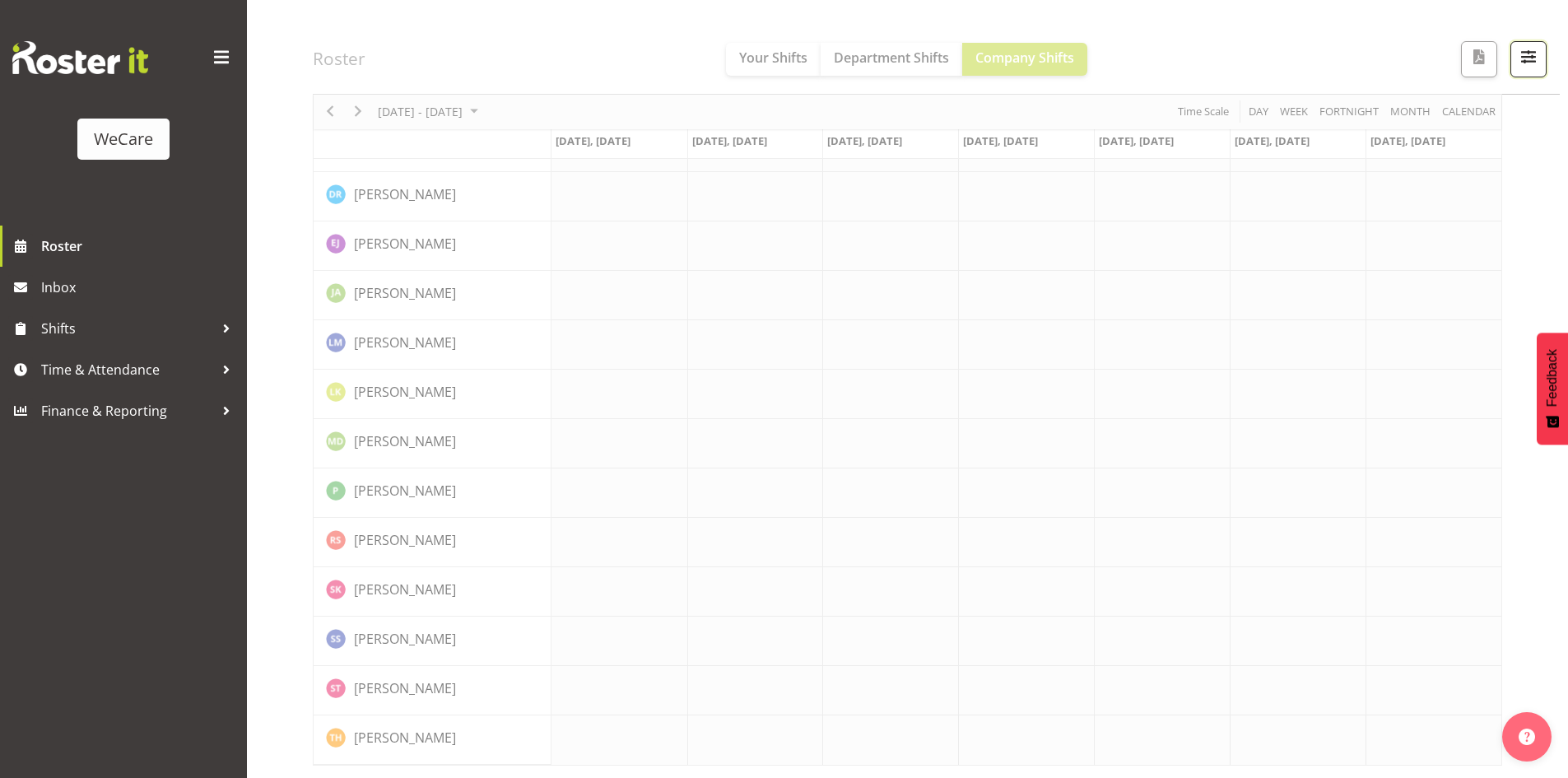
click at [1524, 53] on span "button" at bounding box center [1528, 56] width 21 height 21
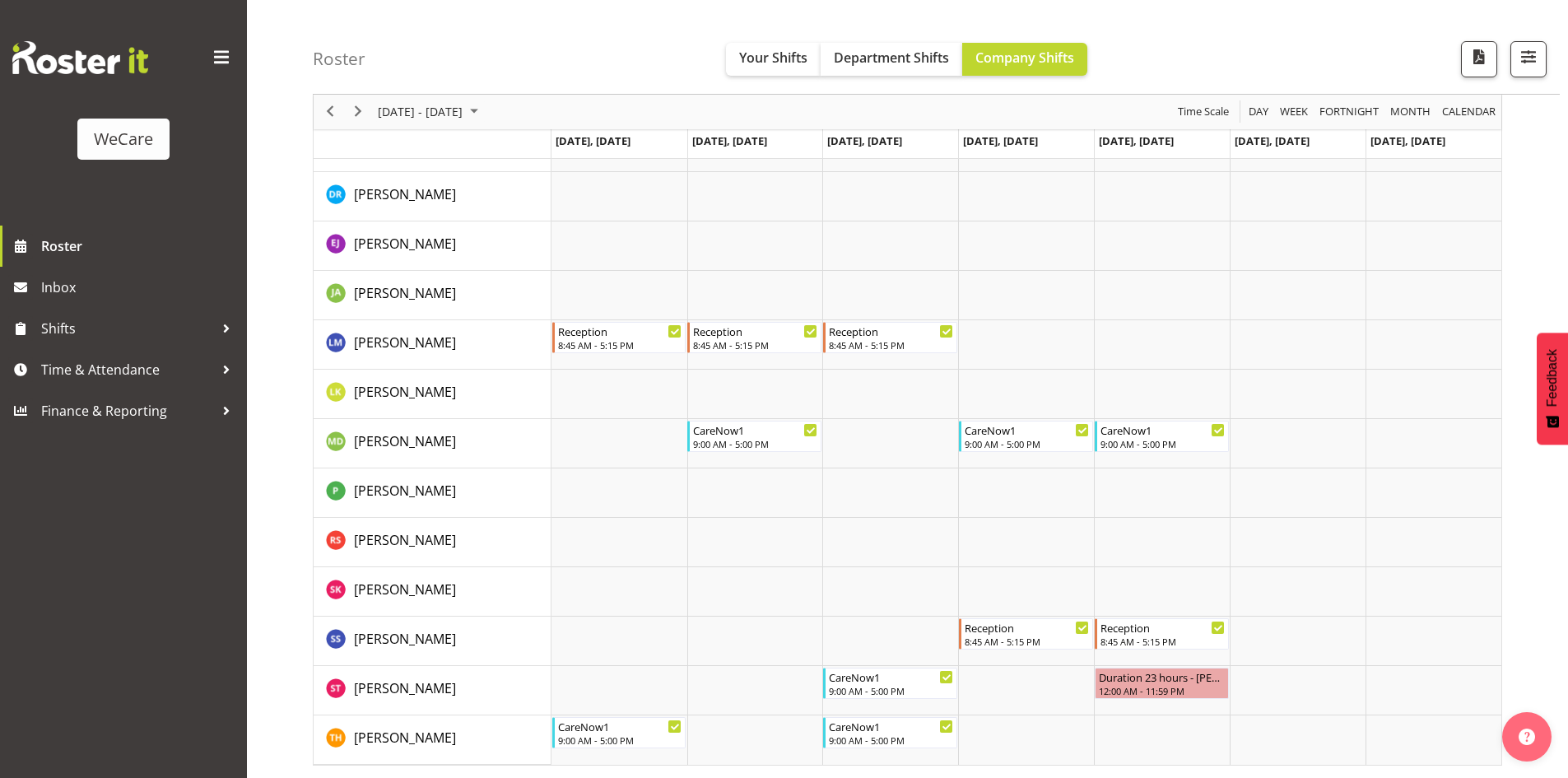
click at [1509, 77] on div "Roster Your Shifts Department Shifts Company Shifts 2 Locations Clear Business …" at bounding box center [936, 47] width 1246 height 95
click at [1517, 66] on span "button" at bounding box center [1528, 56] width 21 height 21
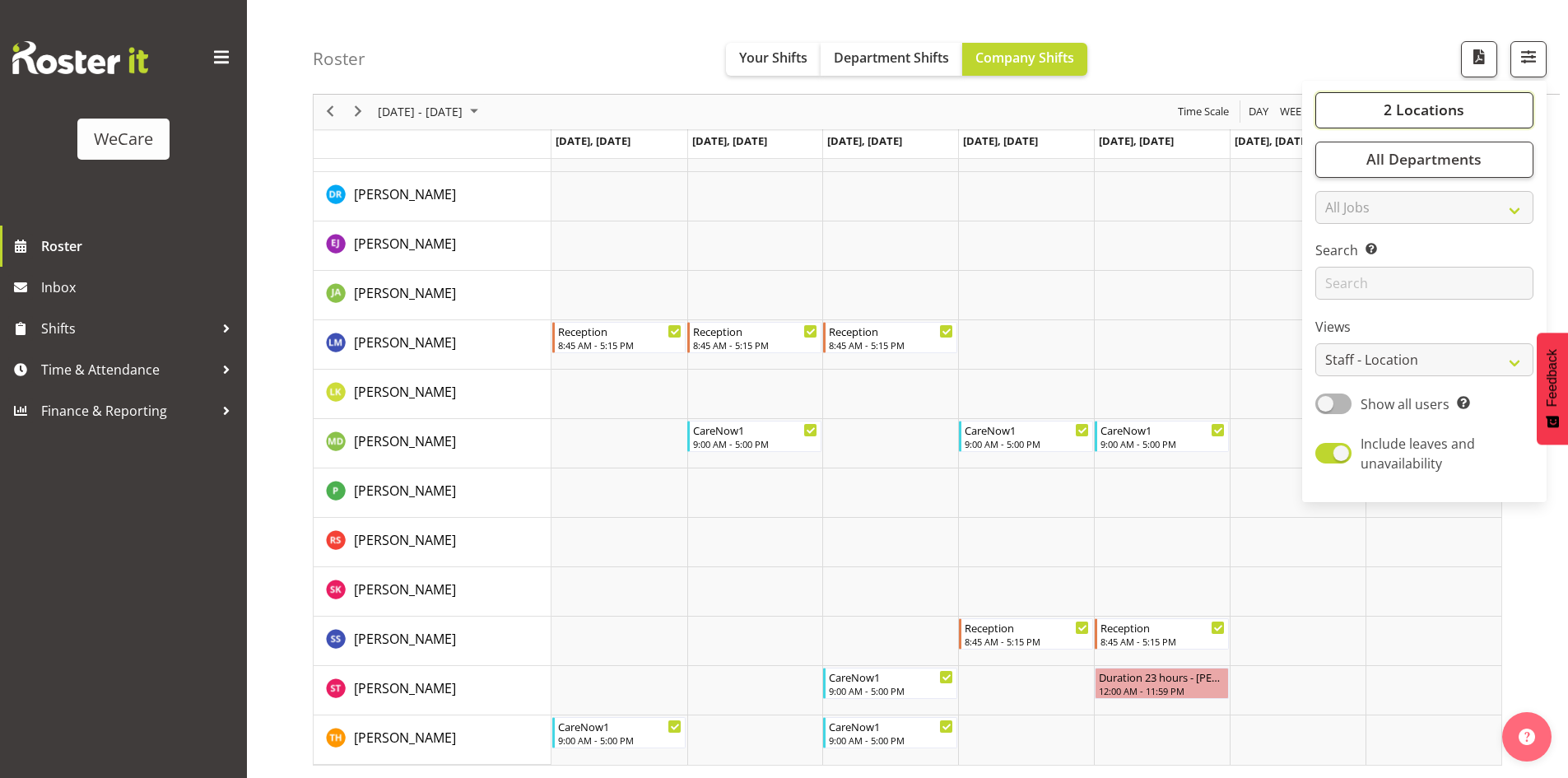
click at [1455, 122] on button "2 Locations" at bounding box center [1424, 111] width 219 height 36
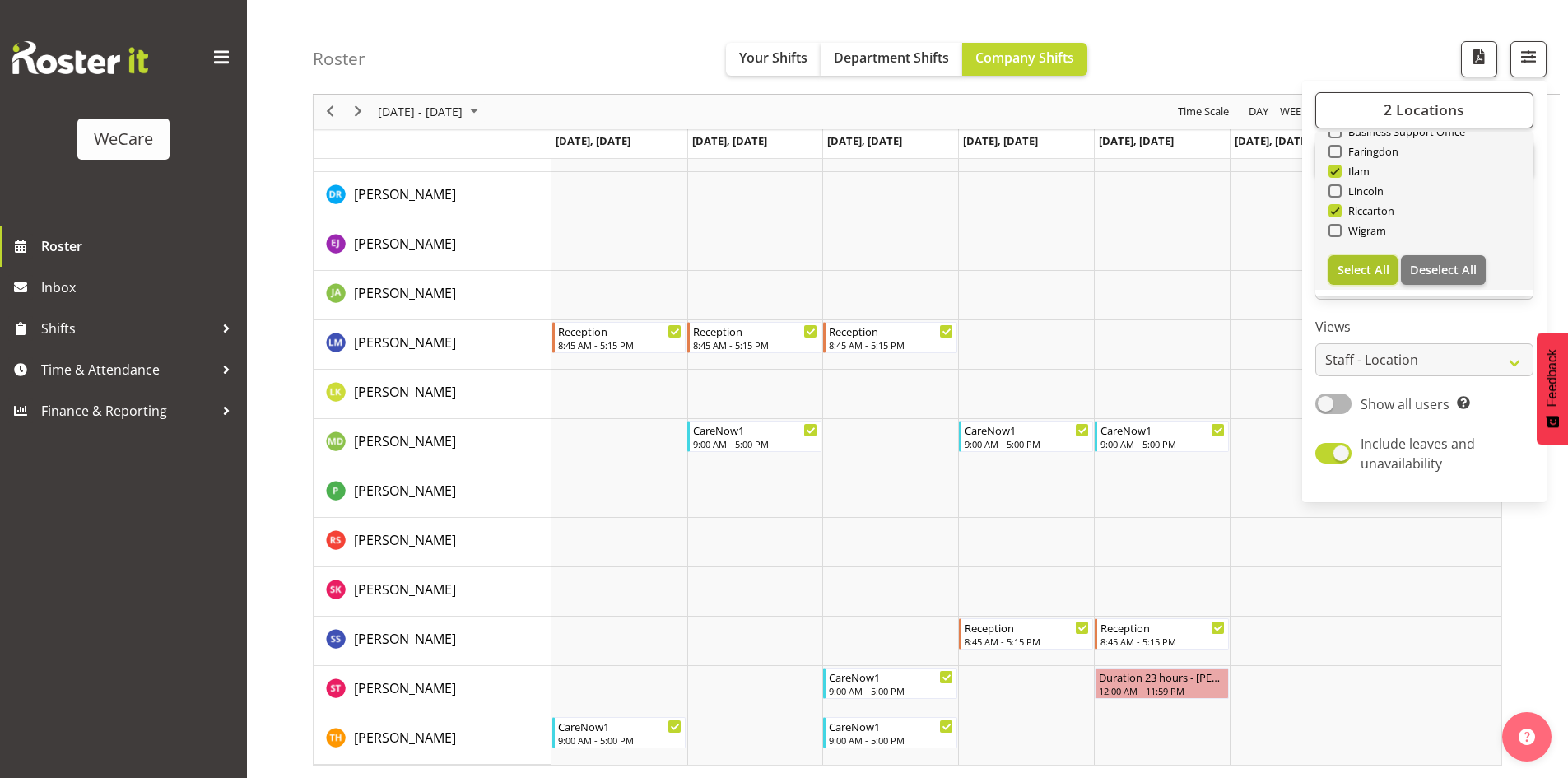
click at [1364, 275] on span "Select All" at bounding box center [1363, 269] width 52 height 15
checkbox input "true"
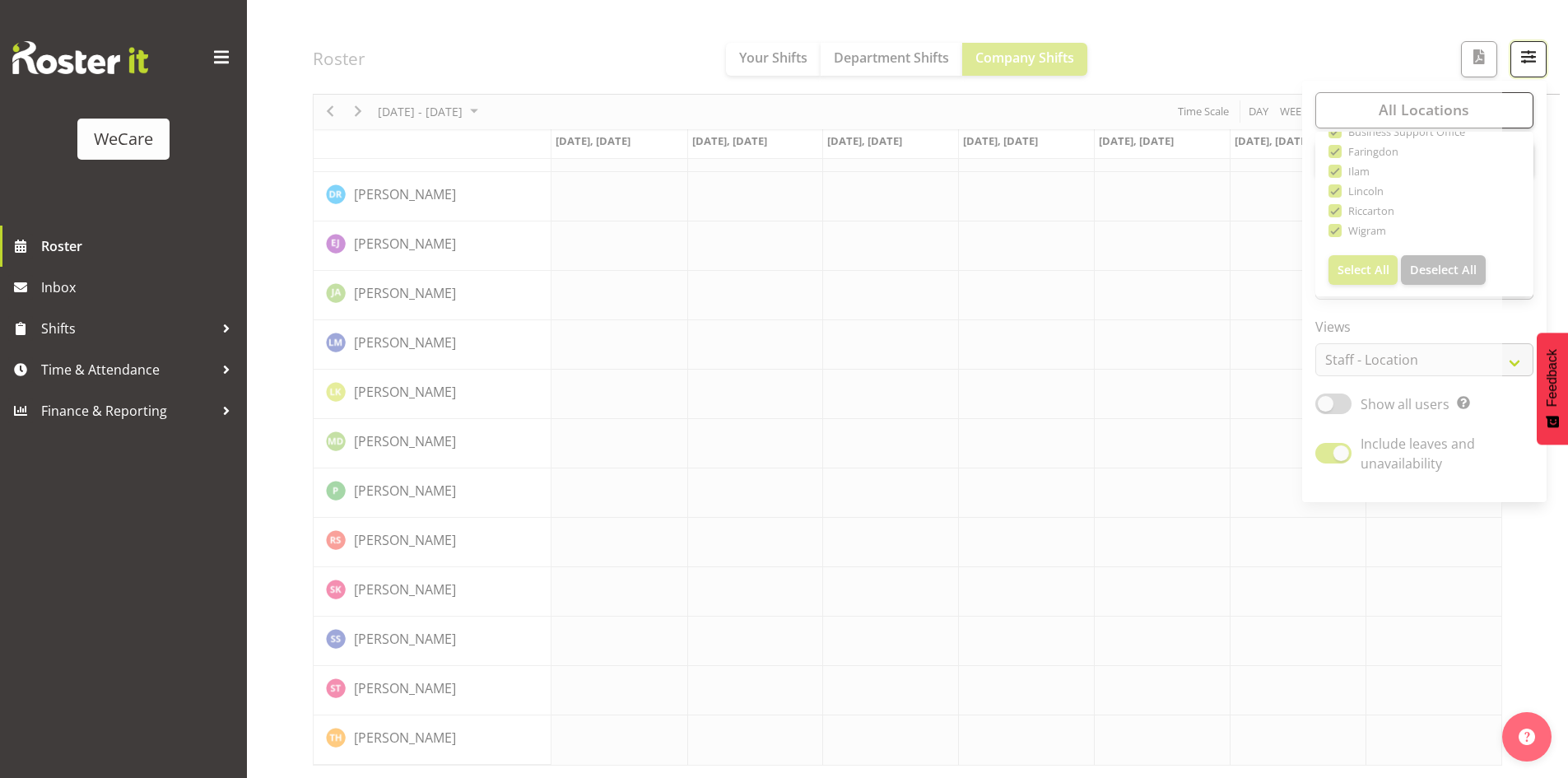
click at [1528, 61] on span "button" at bounding box center [1528, 56] width 21 height 21
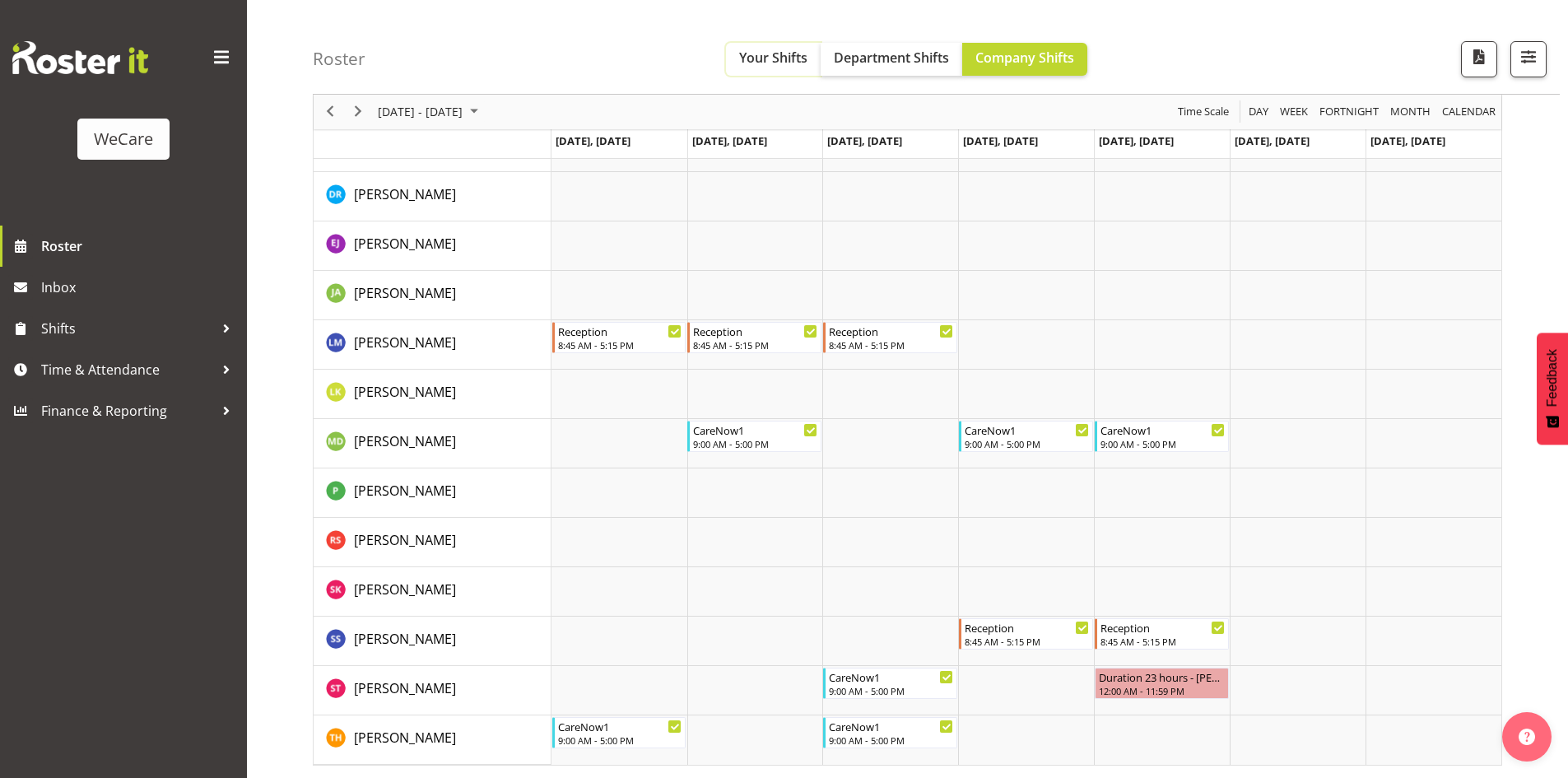
click at [774, 57] on span "Your Shifts" at bounding box center [773, 57] width 69 height 18
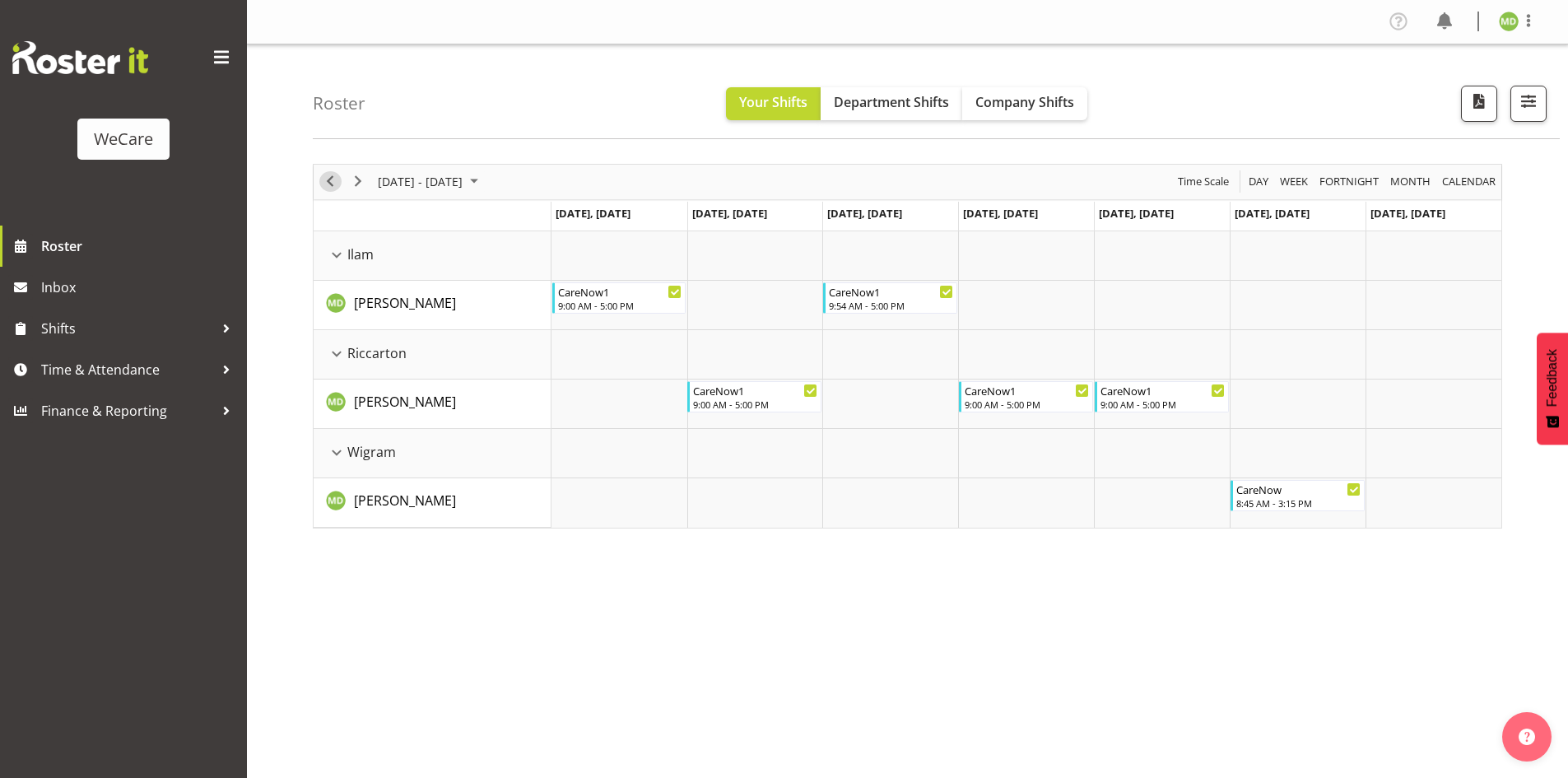
click at [324, 181] on span "Previous" at bounding box center [329, 181] width 20 height 21
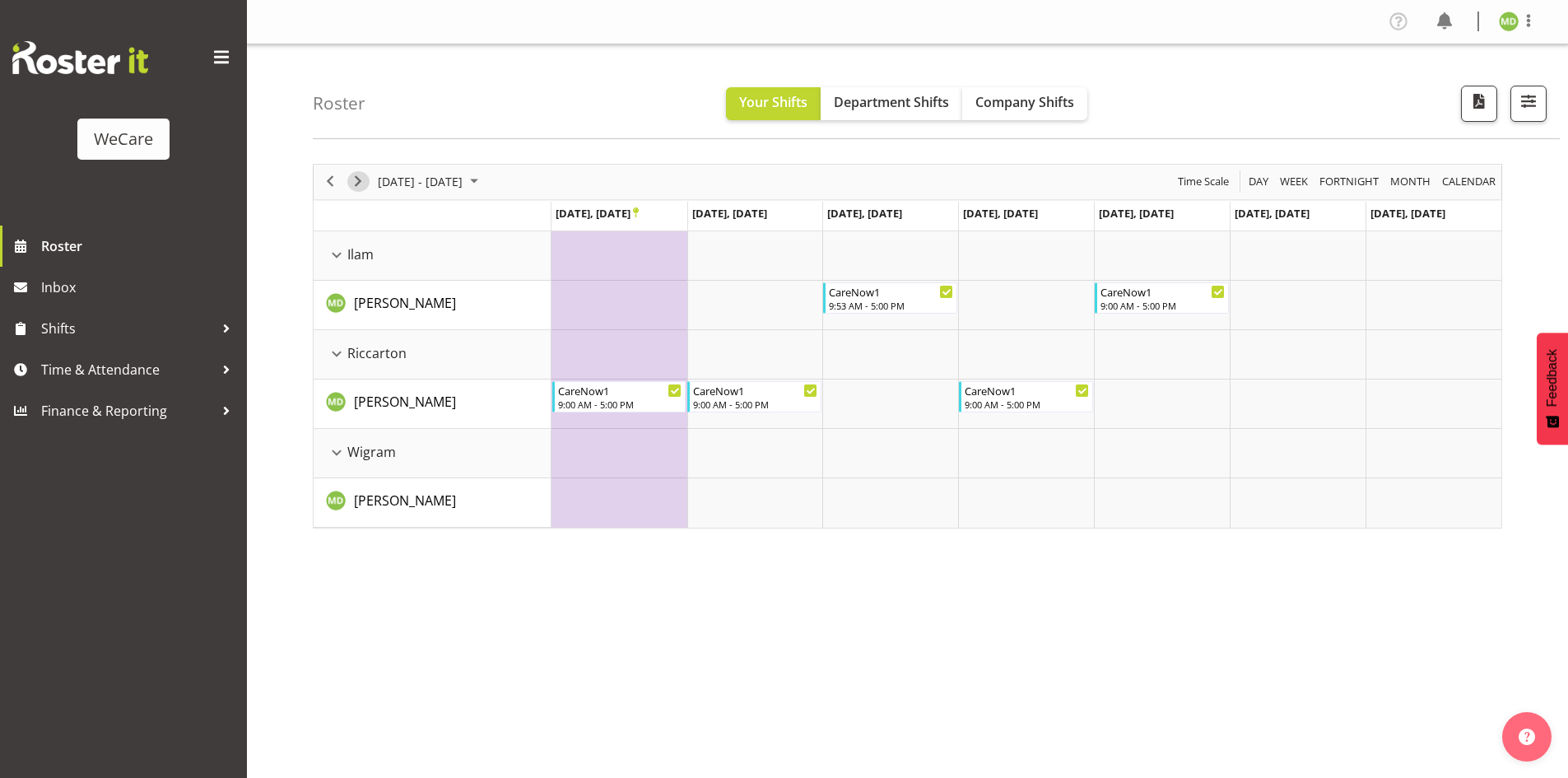
click at [365, 187] on span "Next" at bounding box center [358, 181] width 20 height 21
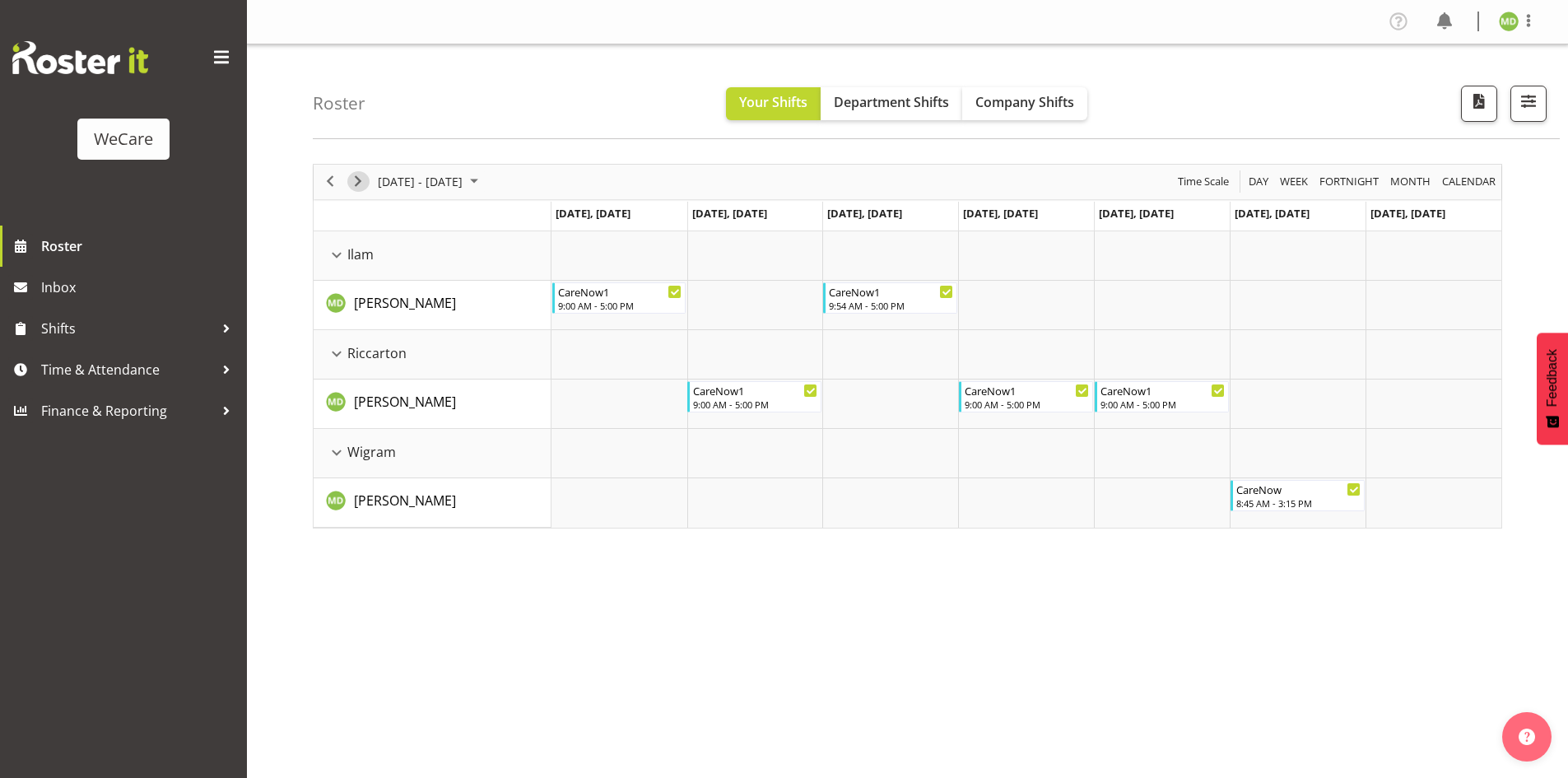
click at [349, 184] on span "Next" at bounding box center [358, 181] width 20 height 21
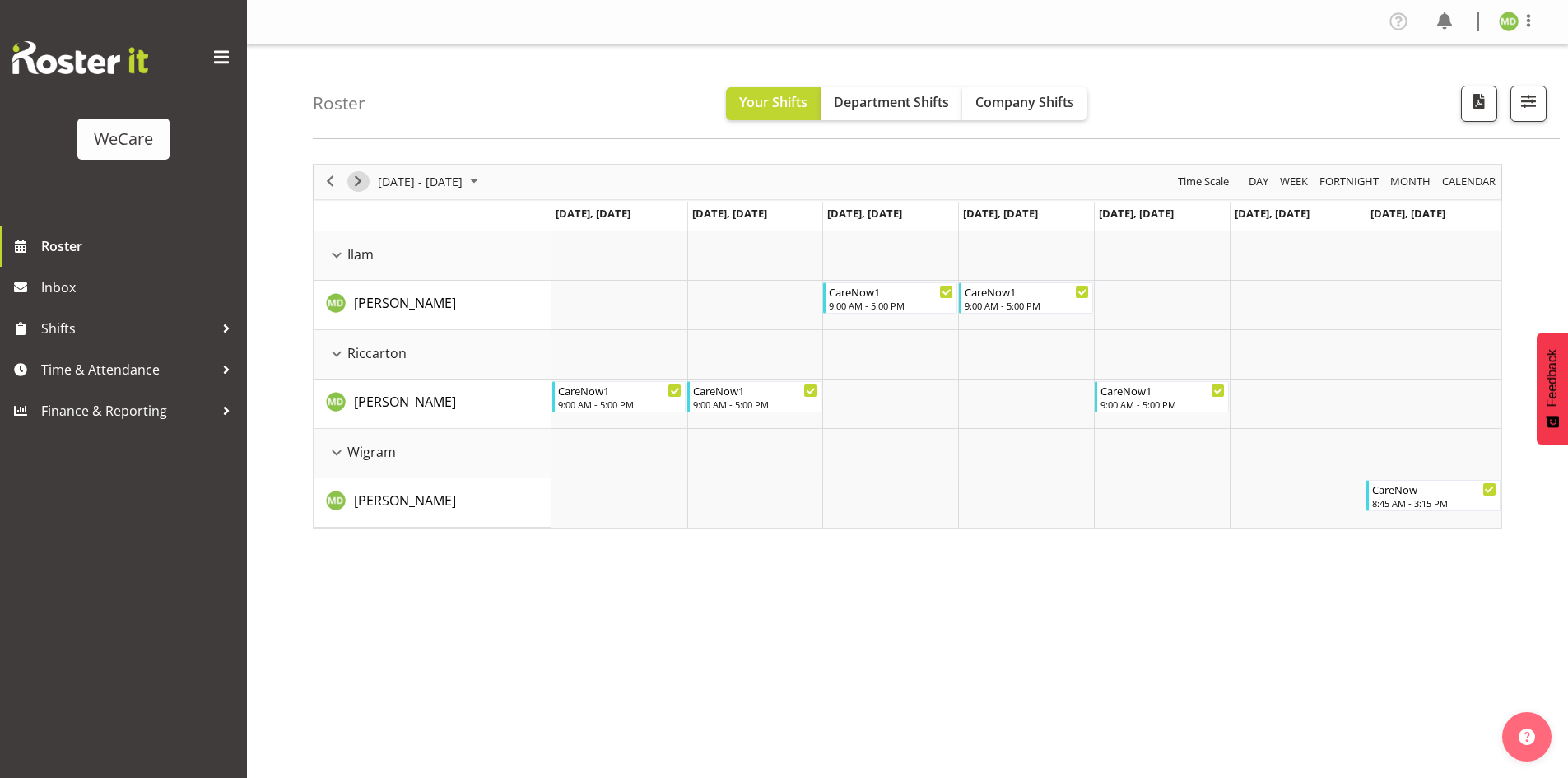
click at [357, 187] on span "Next" at bounding box center [358, 181] width 20 height 21
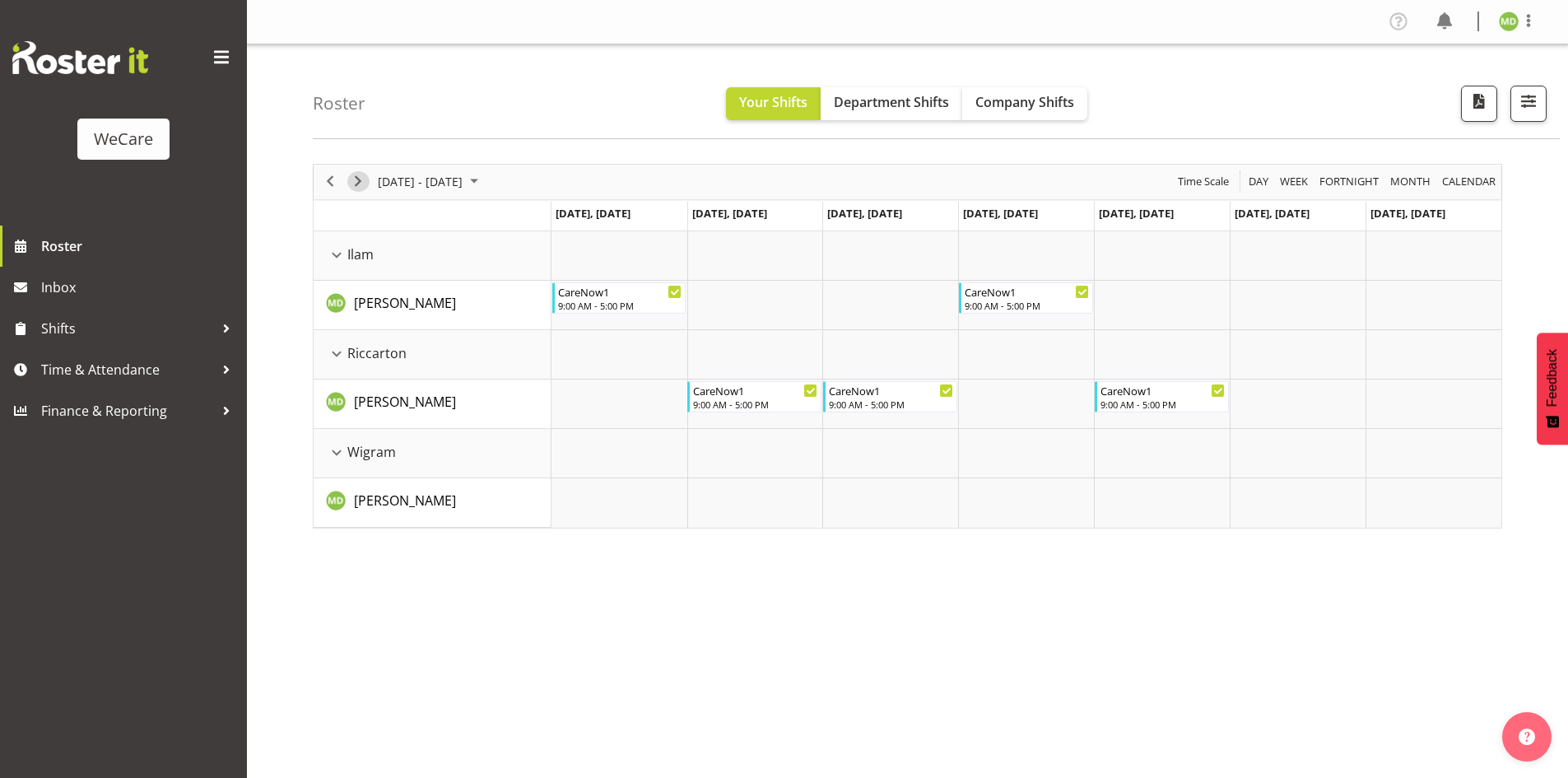
click at [357, 187] on span "Next" at bounding box center [358, 181] width 20 height 21
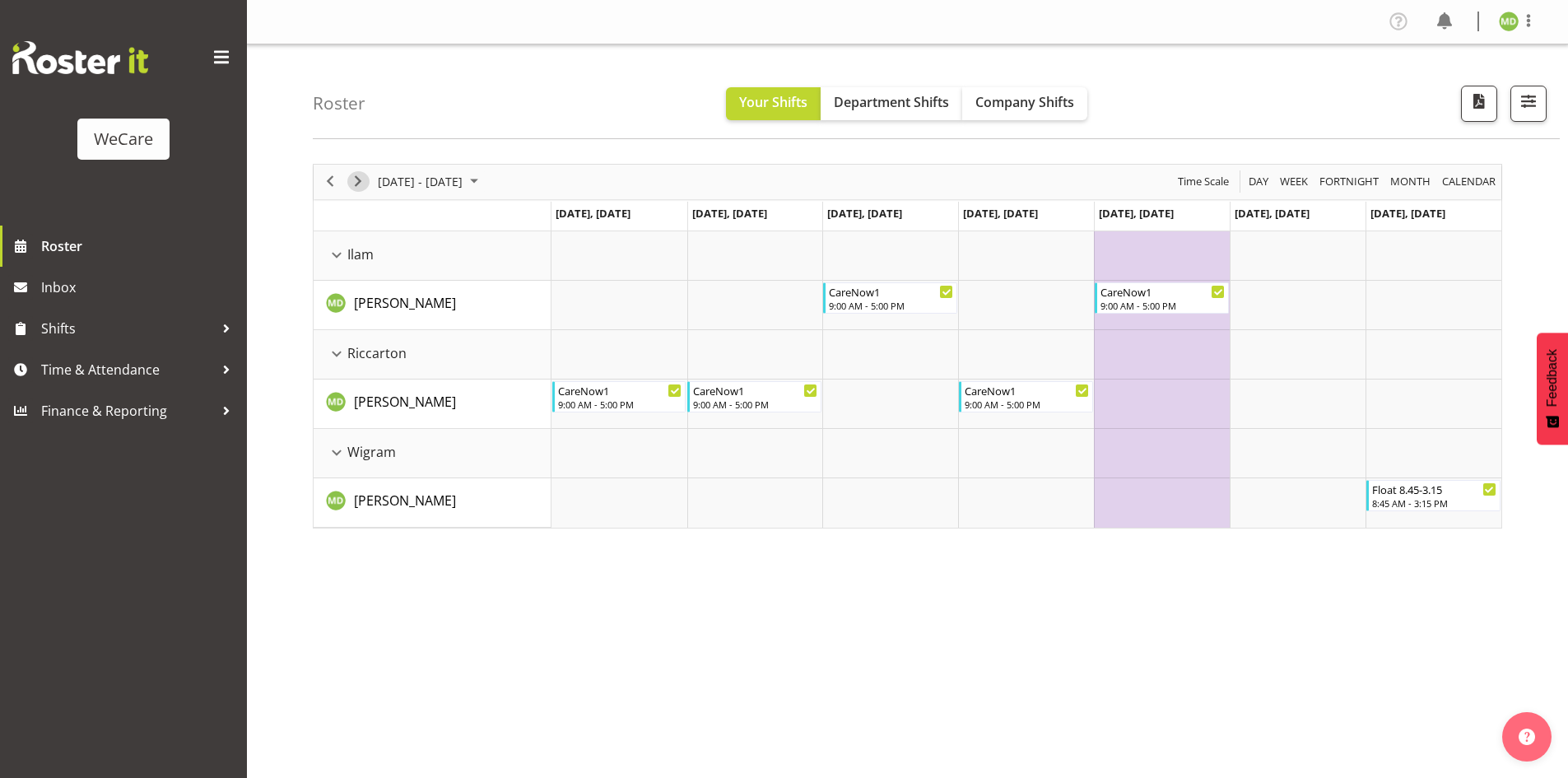
click at [357, 187] on span "Next" at bounding box center [358, 181] width 20 height 21
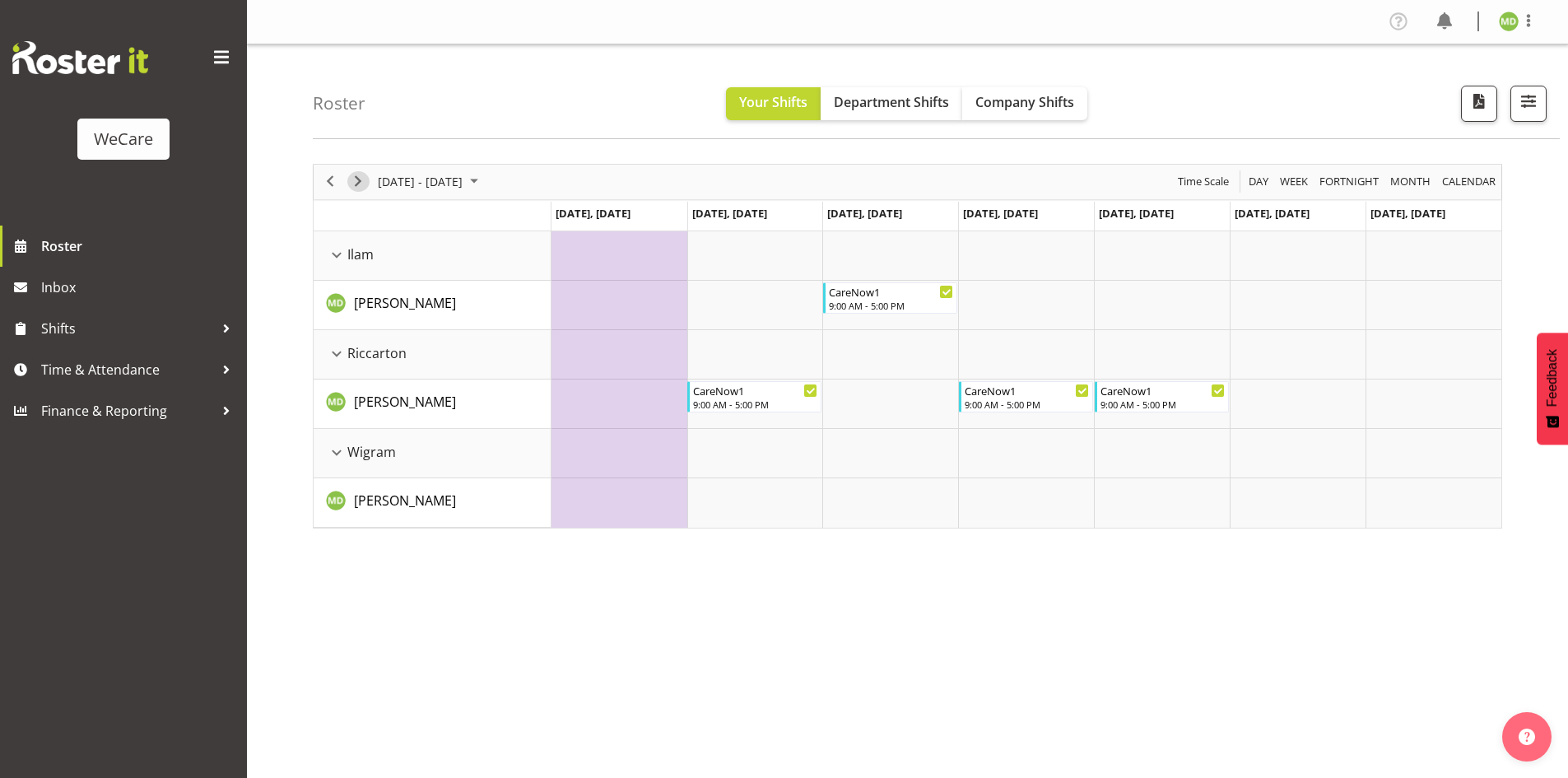
click at [353, 180] on span "Next" at bounding box center [358, 181] width 20 height 21
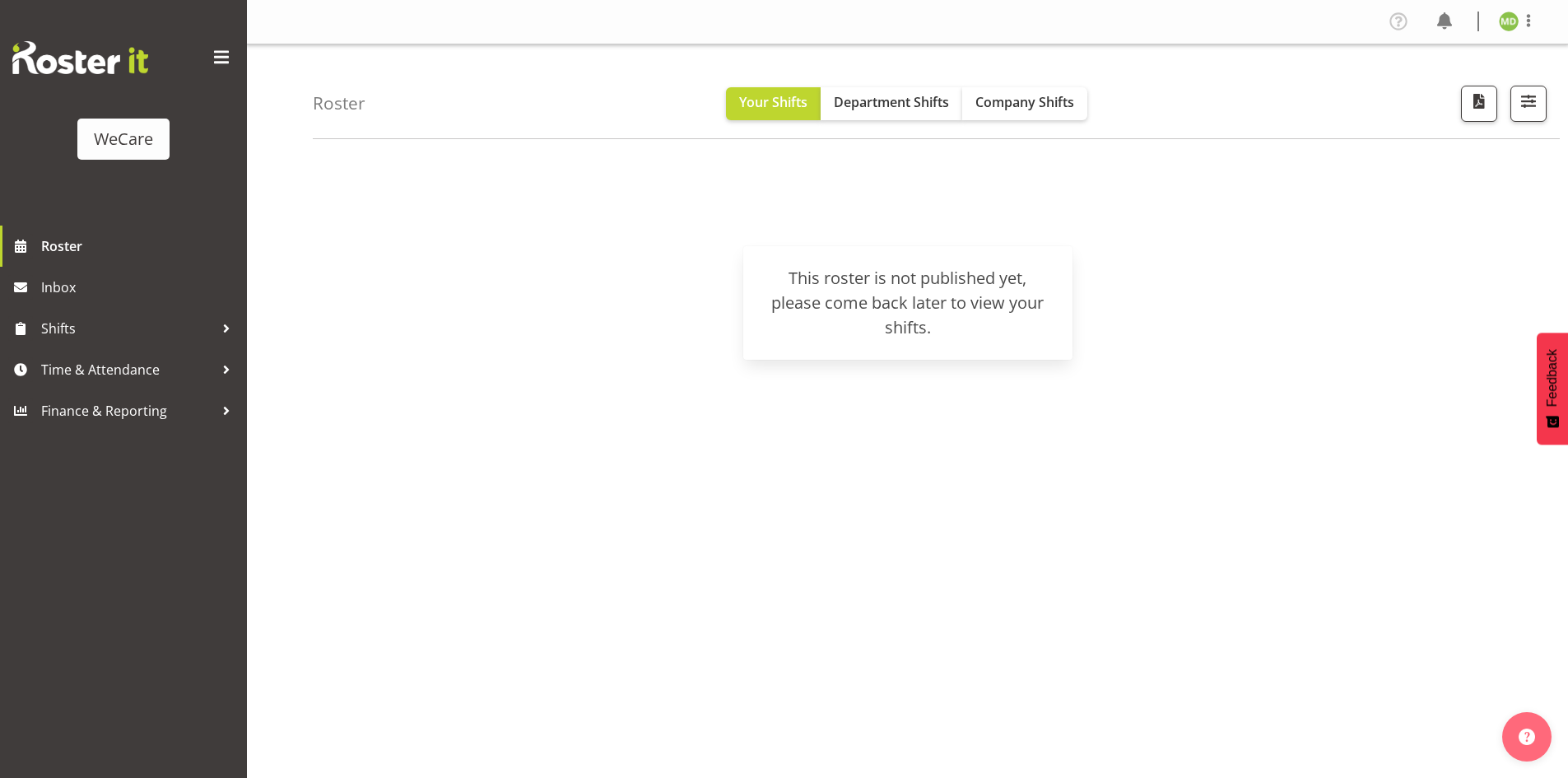
click at [1516, 26] on img at bounding box center [1508, 21] width 20 height 20
click at [1485, 95] on link "Log Out" at bounding box center [1459, 86] width 158 height 30
